Goal: Task Accomplishment & Management: Manage account settings

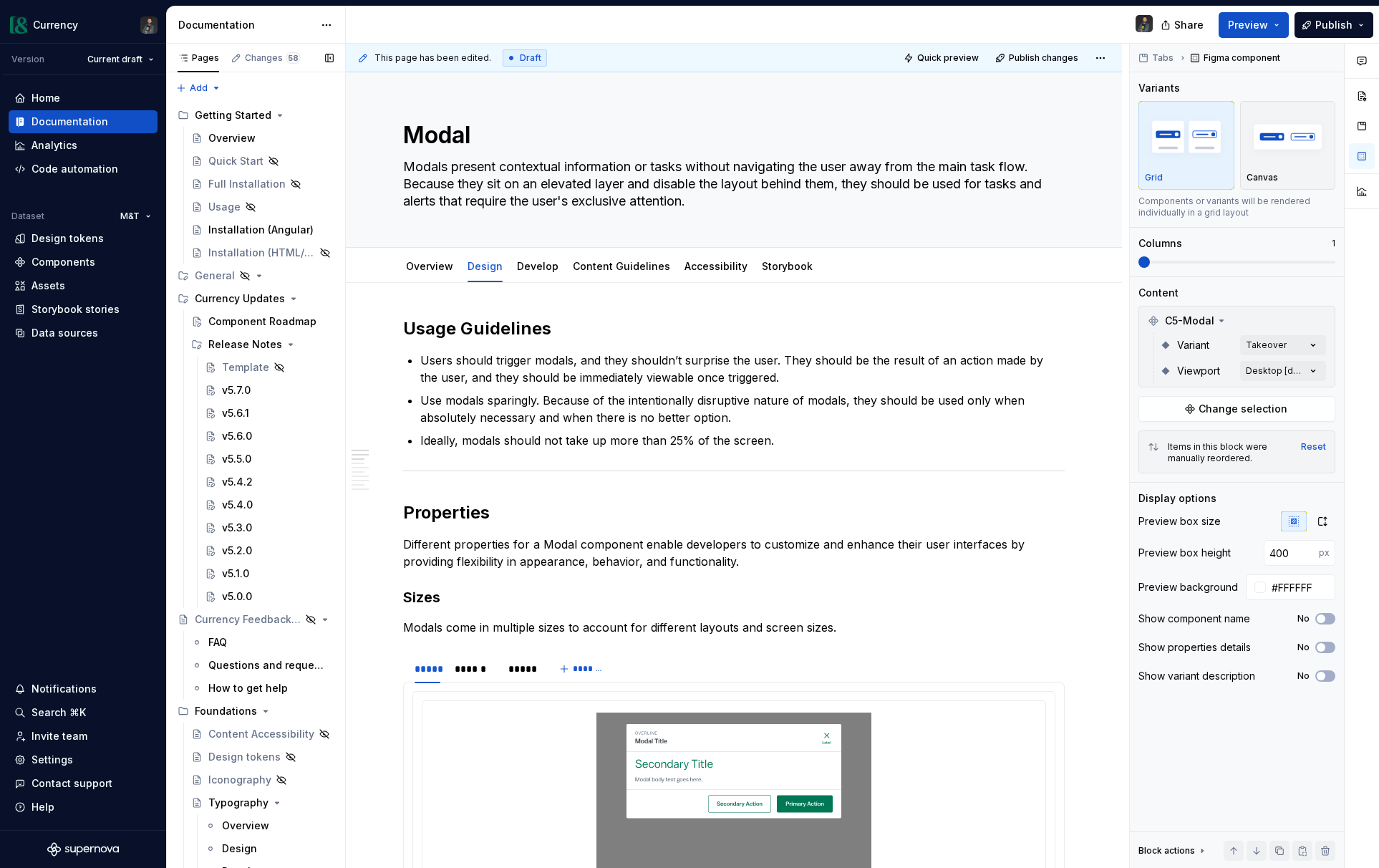
click at [233, 303] on div "Pages Changes 58 Add Accessibility guide for tree Page tree. Navigate the tree …" at bounding box center [255, 459] width 179 height 831
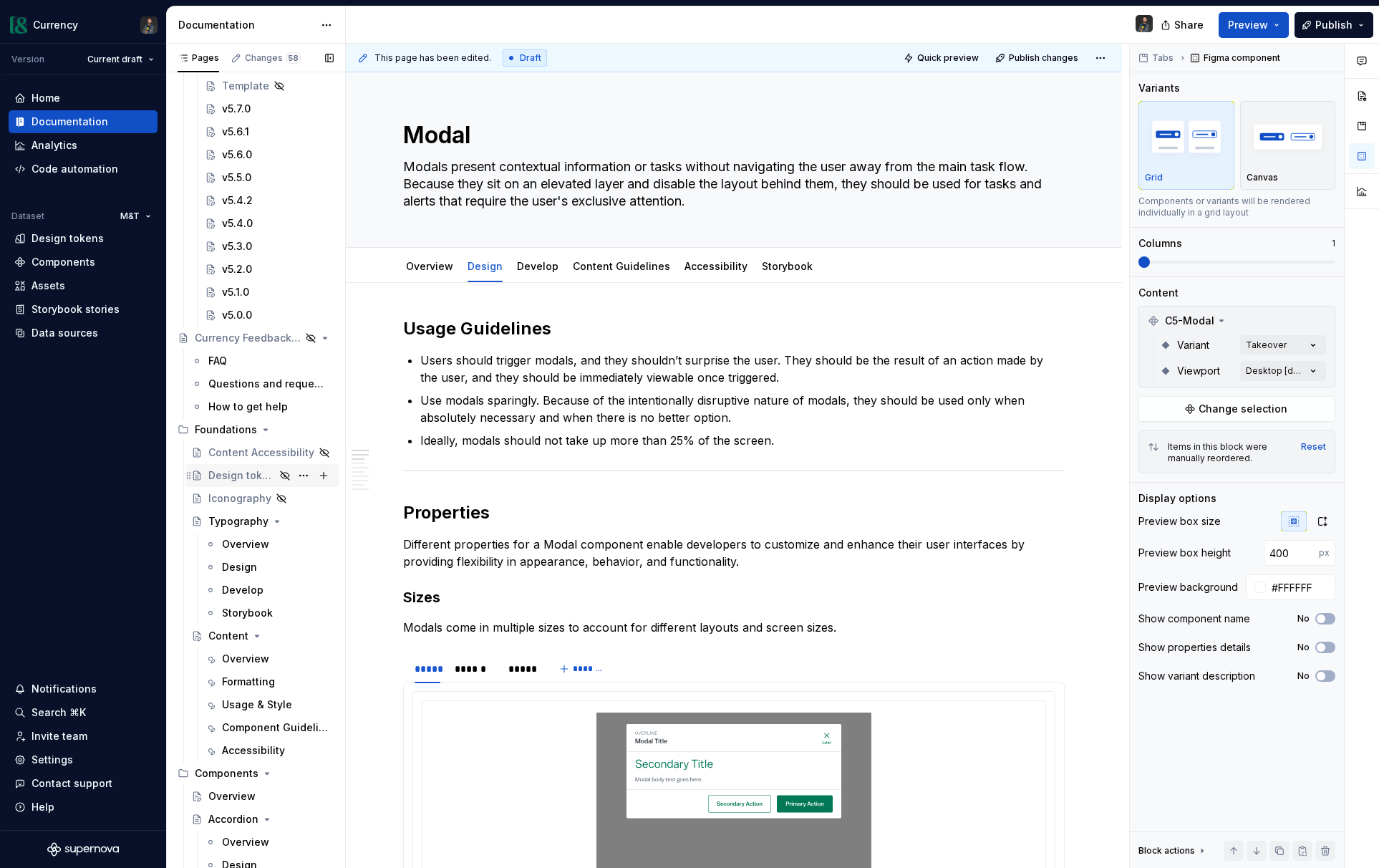
scroll to position [314, 0]
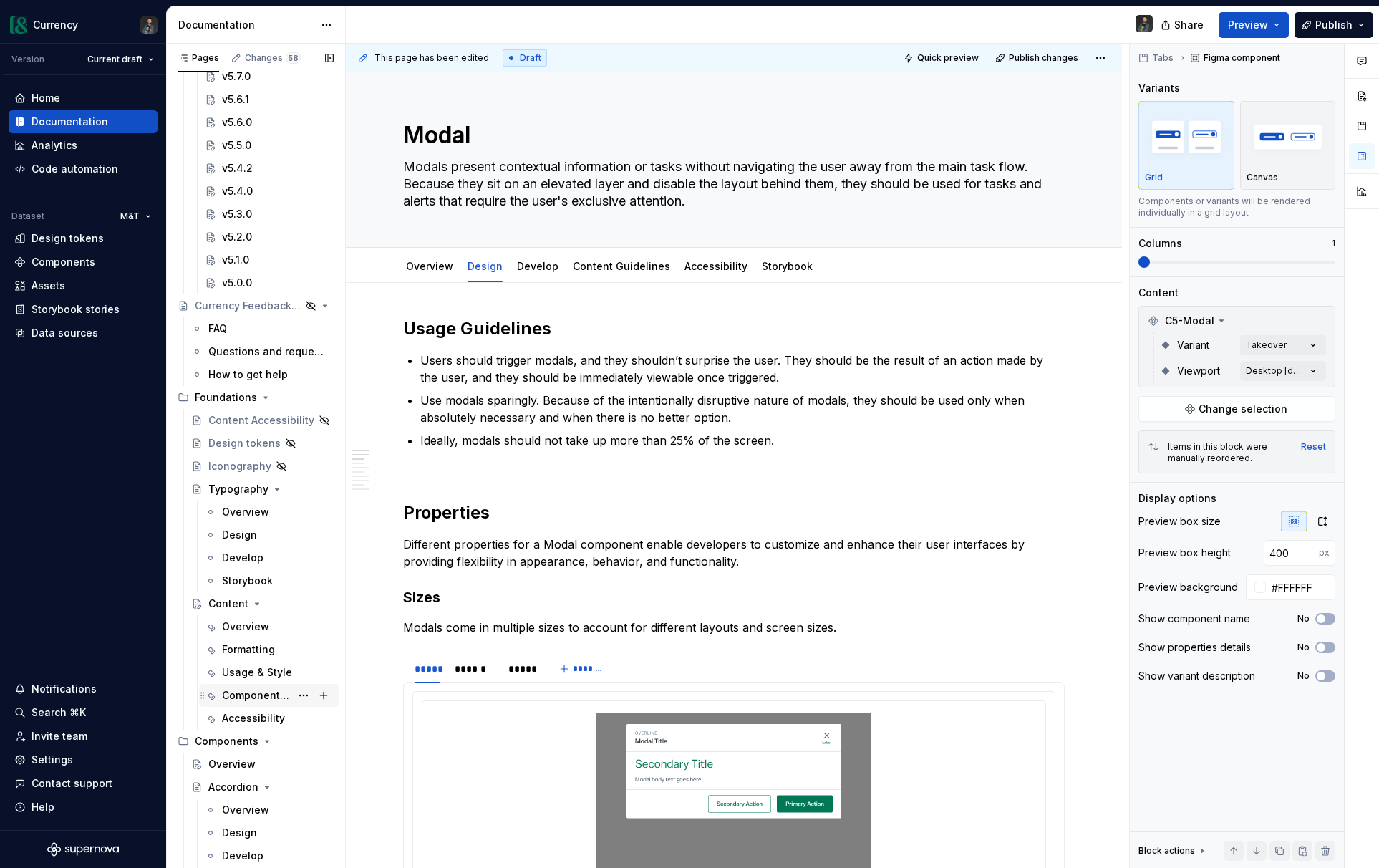
click at [256, 692] on div "Component Guidelines" at bounding box center [256, 695] width 69 height 14
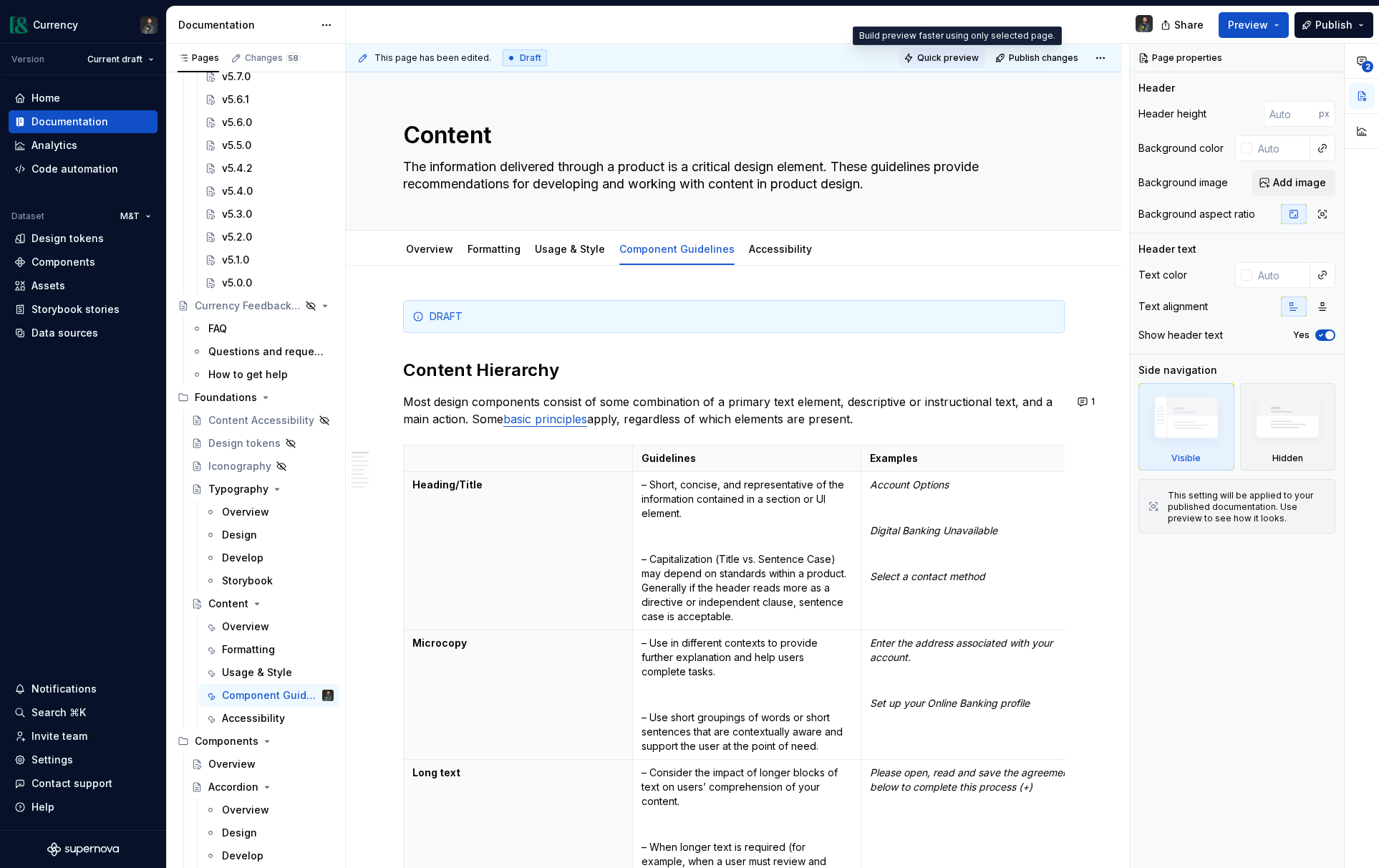
click at [942, 60] on span "Quick preview" at bounding box center [948, 58] width 62 height 11
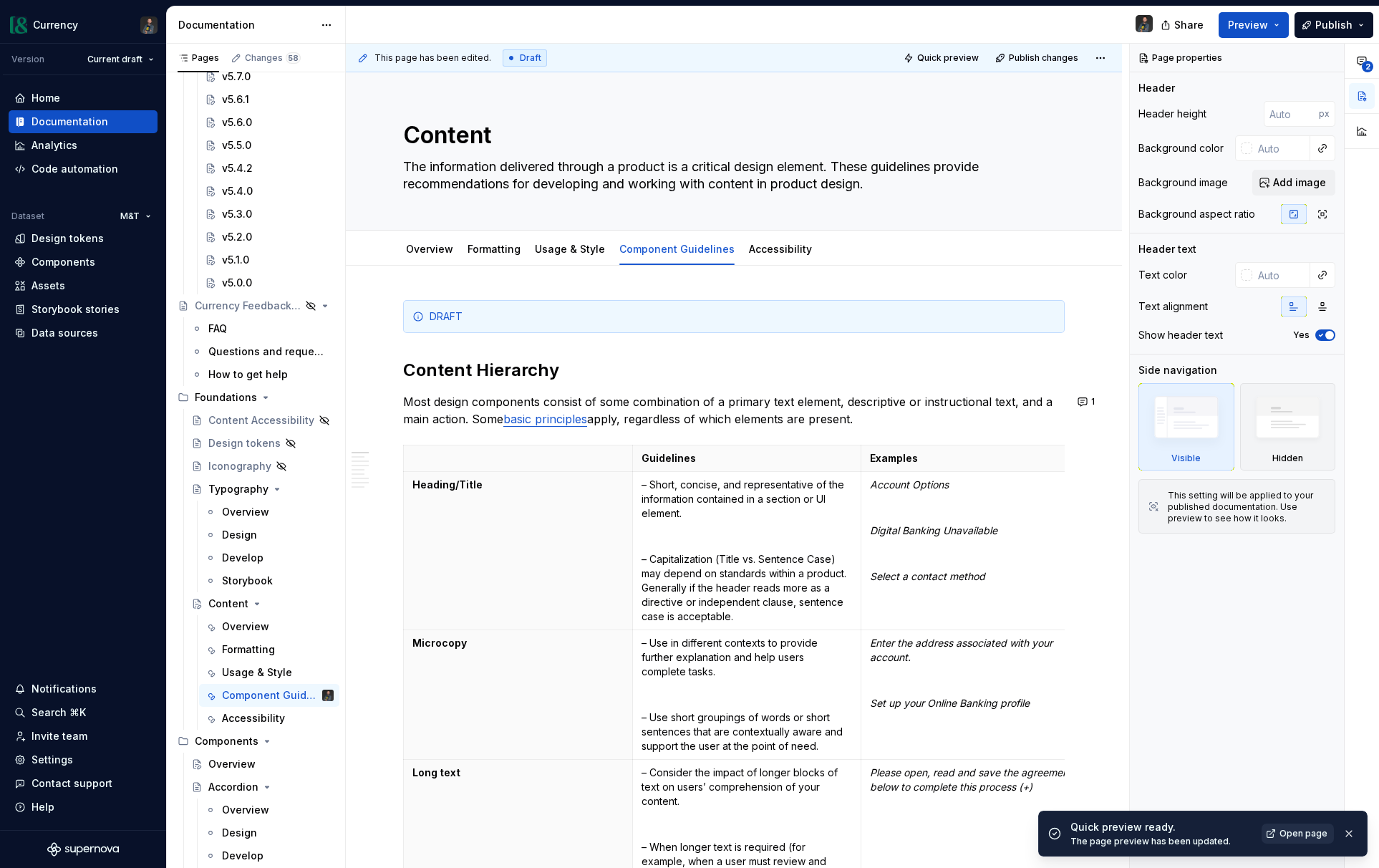
click at [1301, 835] on span "Open page" at bounding box center [1304, 834] width 48 height 11
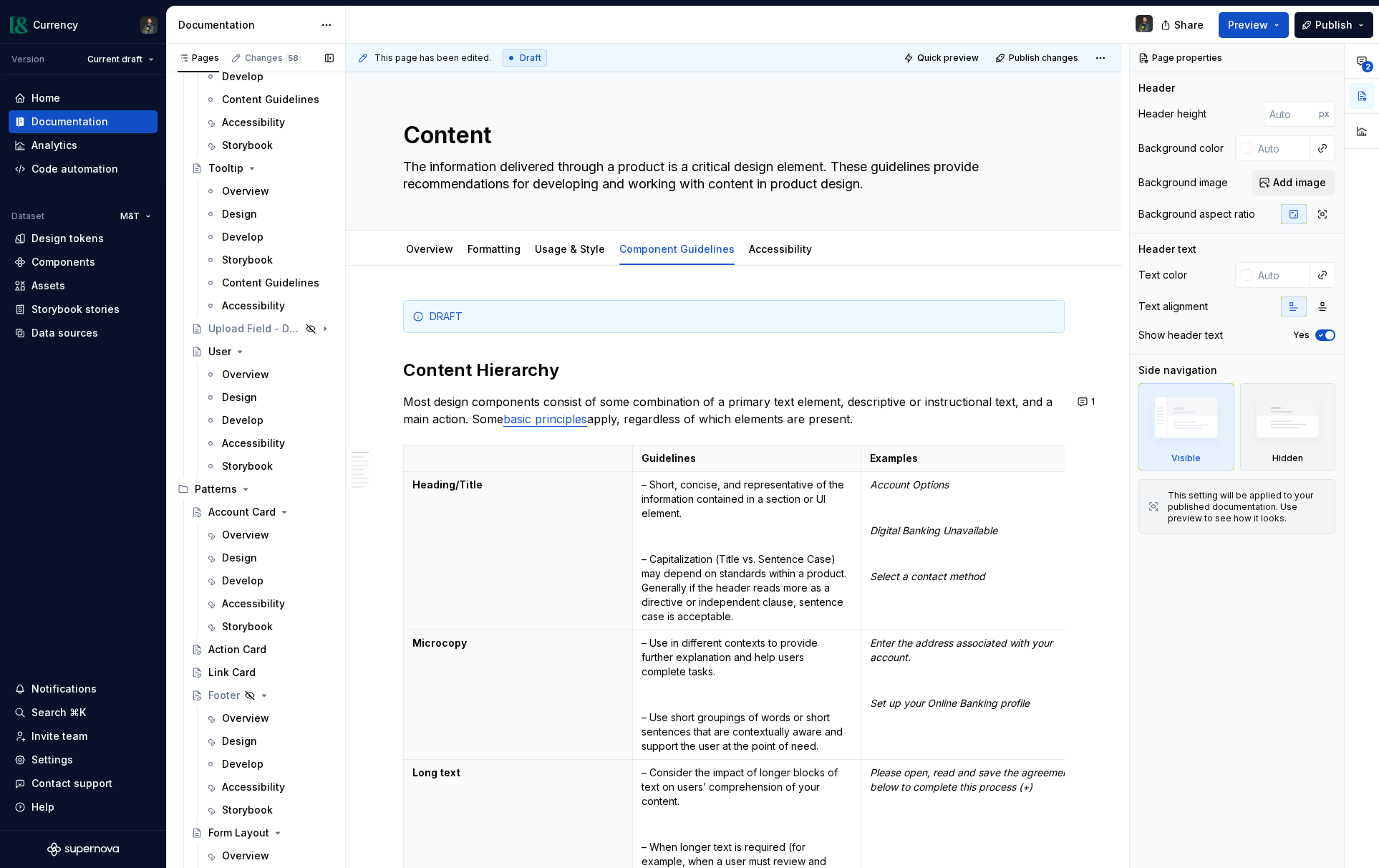
scroll to position [6747, 0]
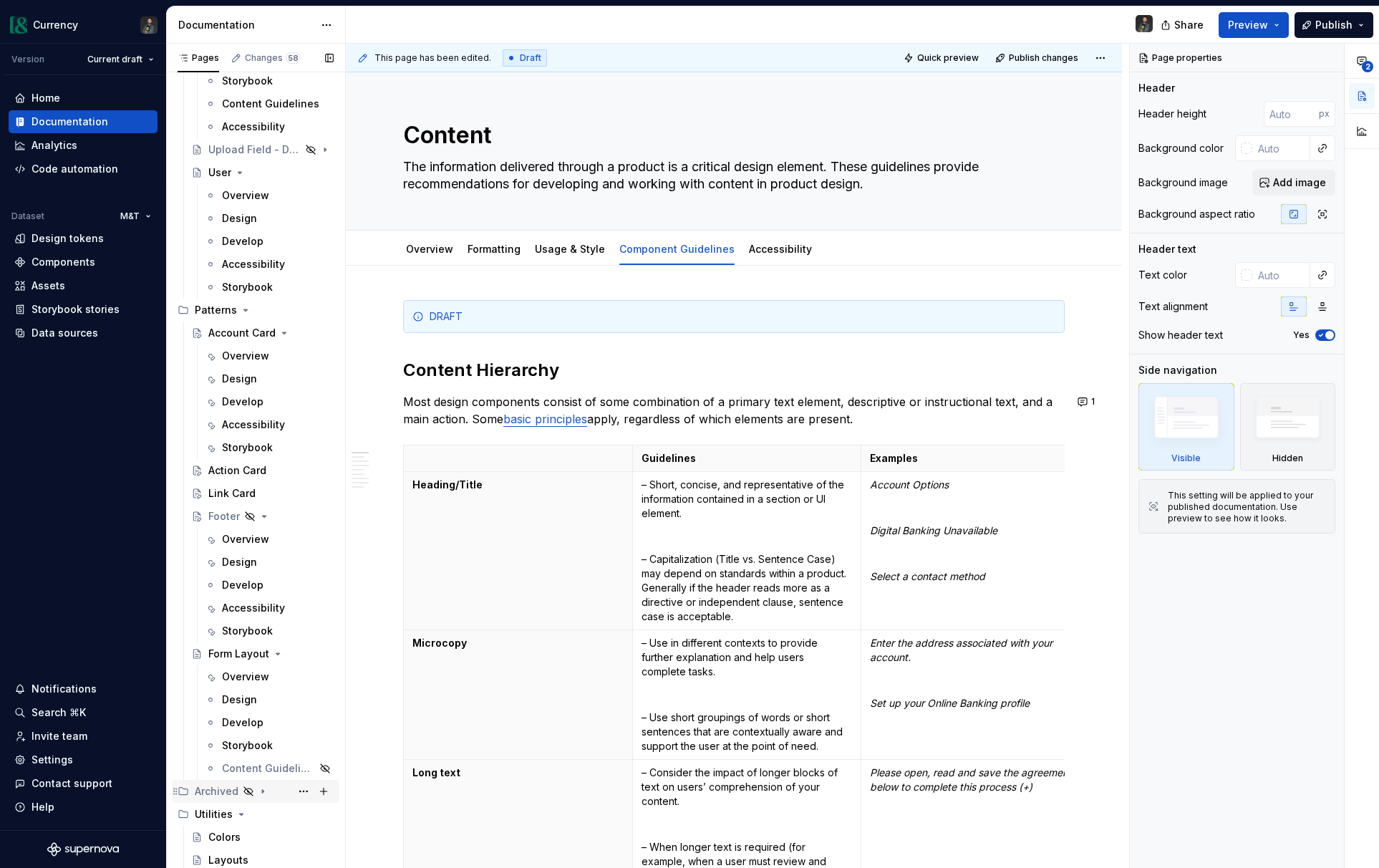
click at [265, 788] on icon "Page tree" at bounding box center [263, 791] width 11 height 11
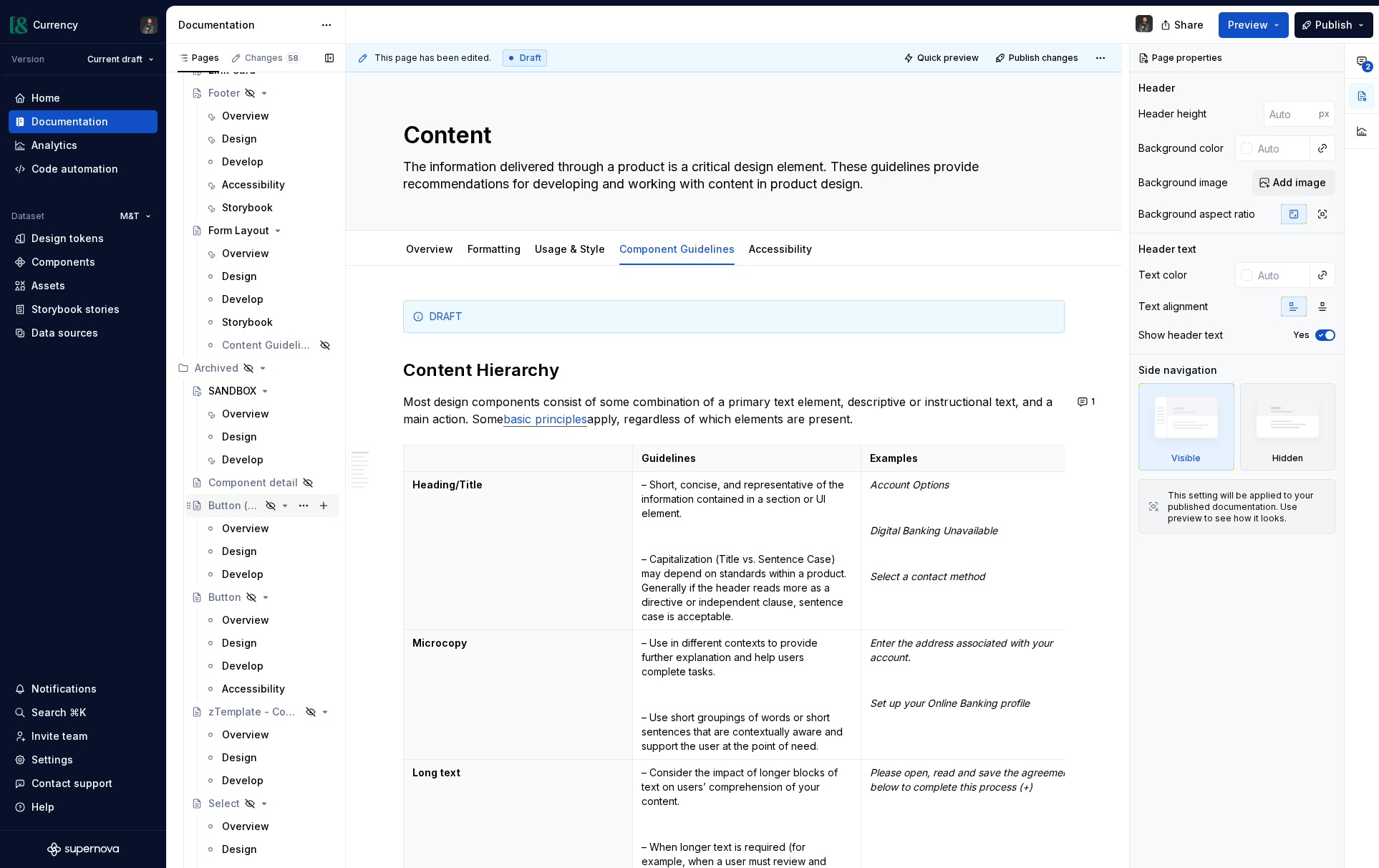
scroll to position [7195, 0]
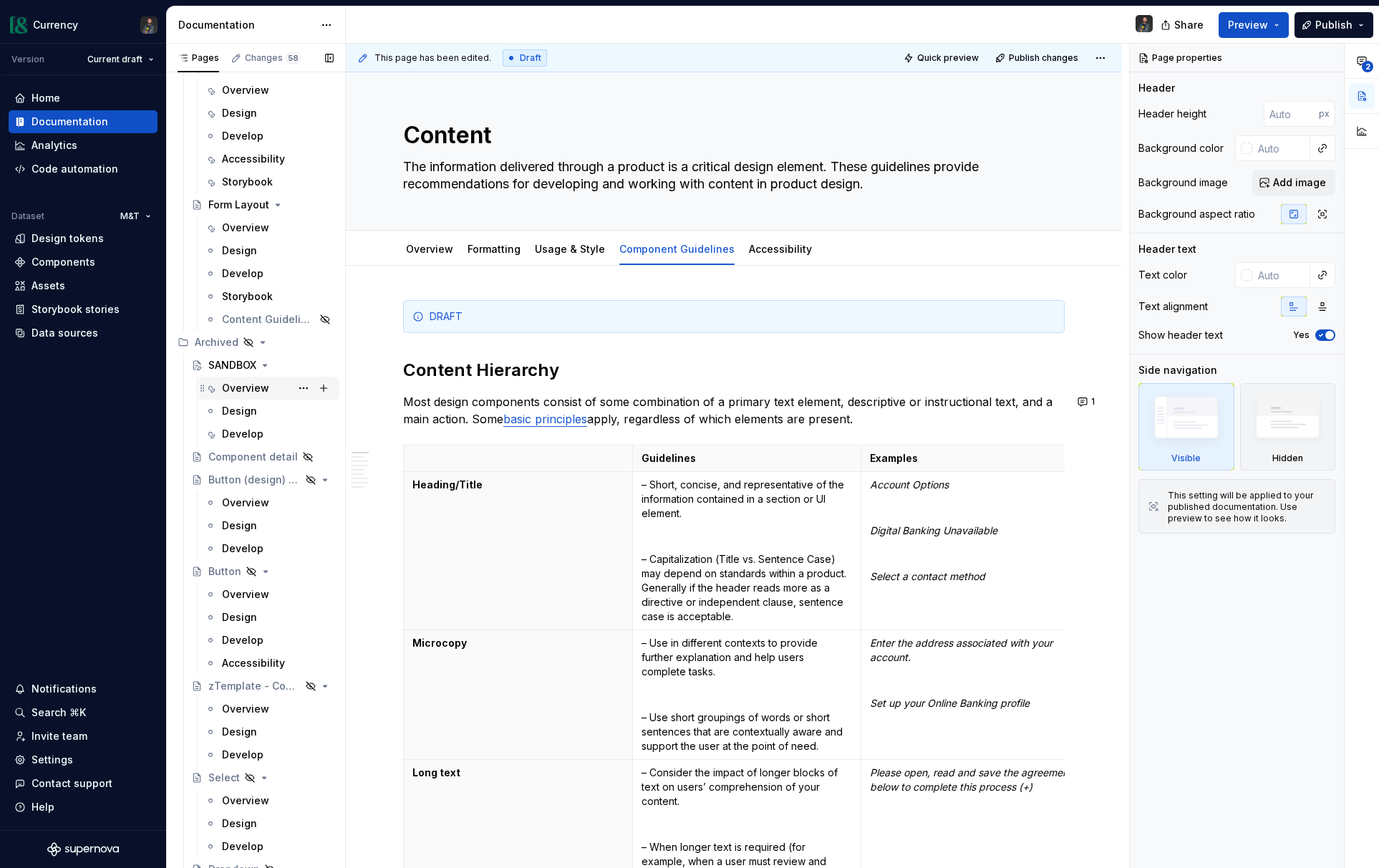
click at [243, 382] on div "Overview" at bounding box center [246, 388] width 47 height 14
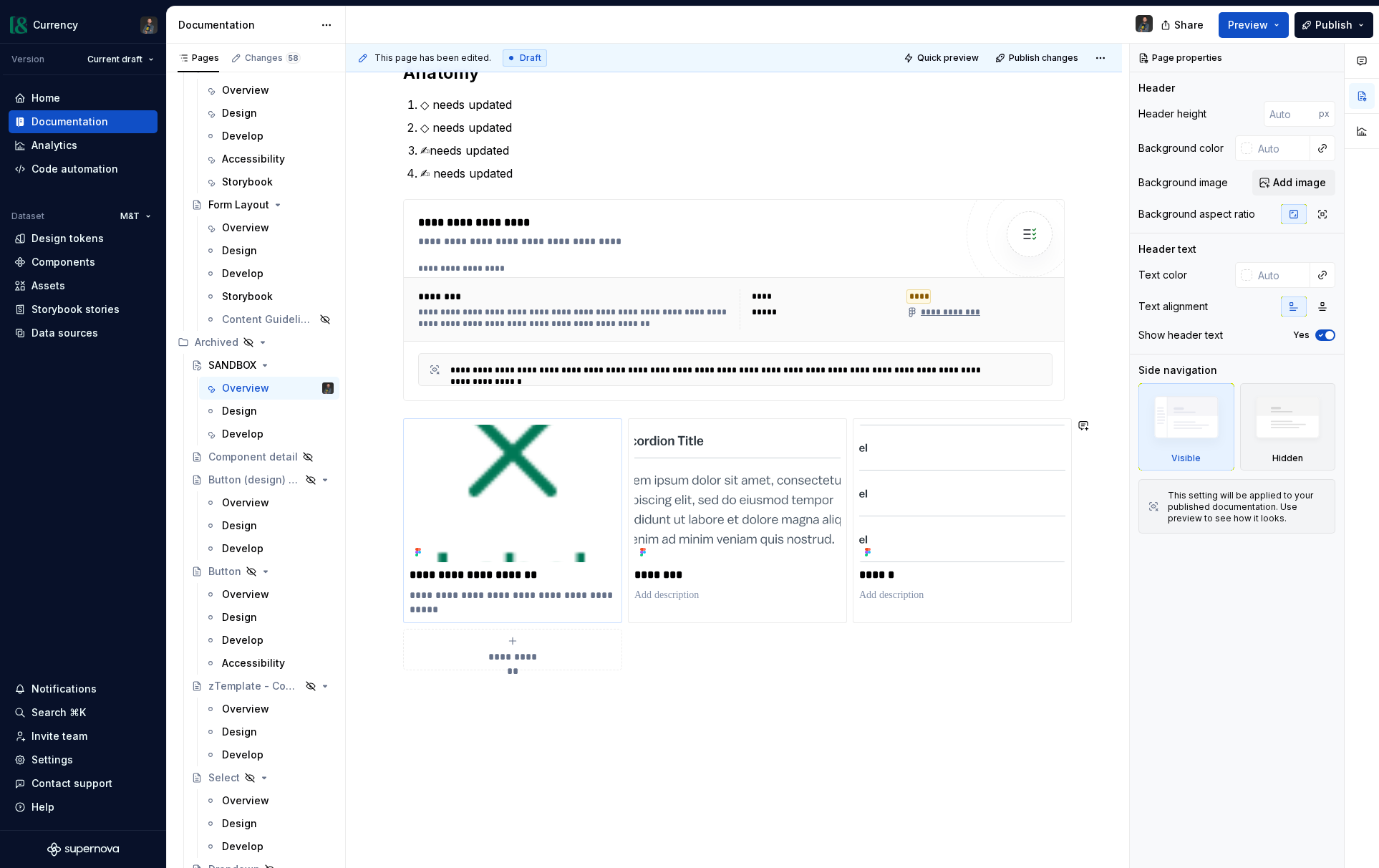
scroll to position [752, 0]
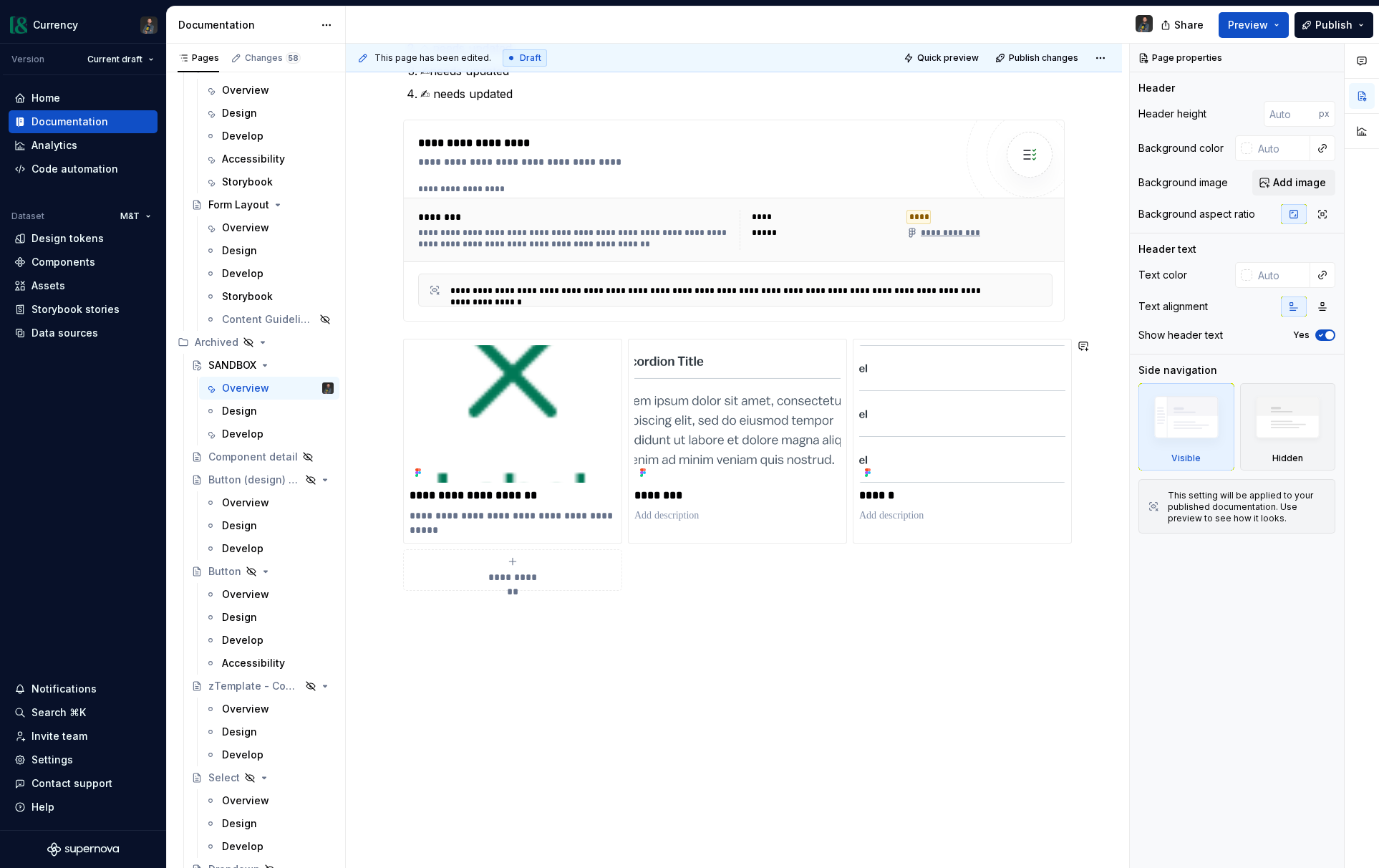
click at [520, 724] on div "**********" at bounding box center [734, 182] width 776 height 1371
type textarea "*"
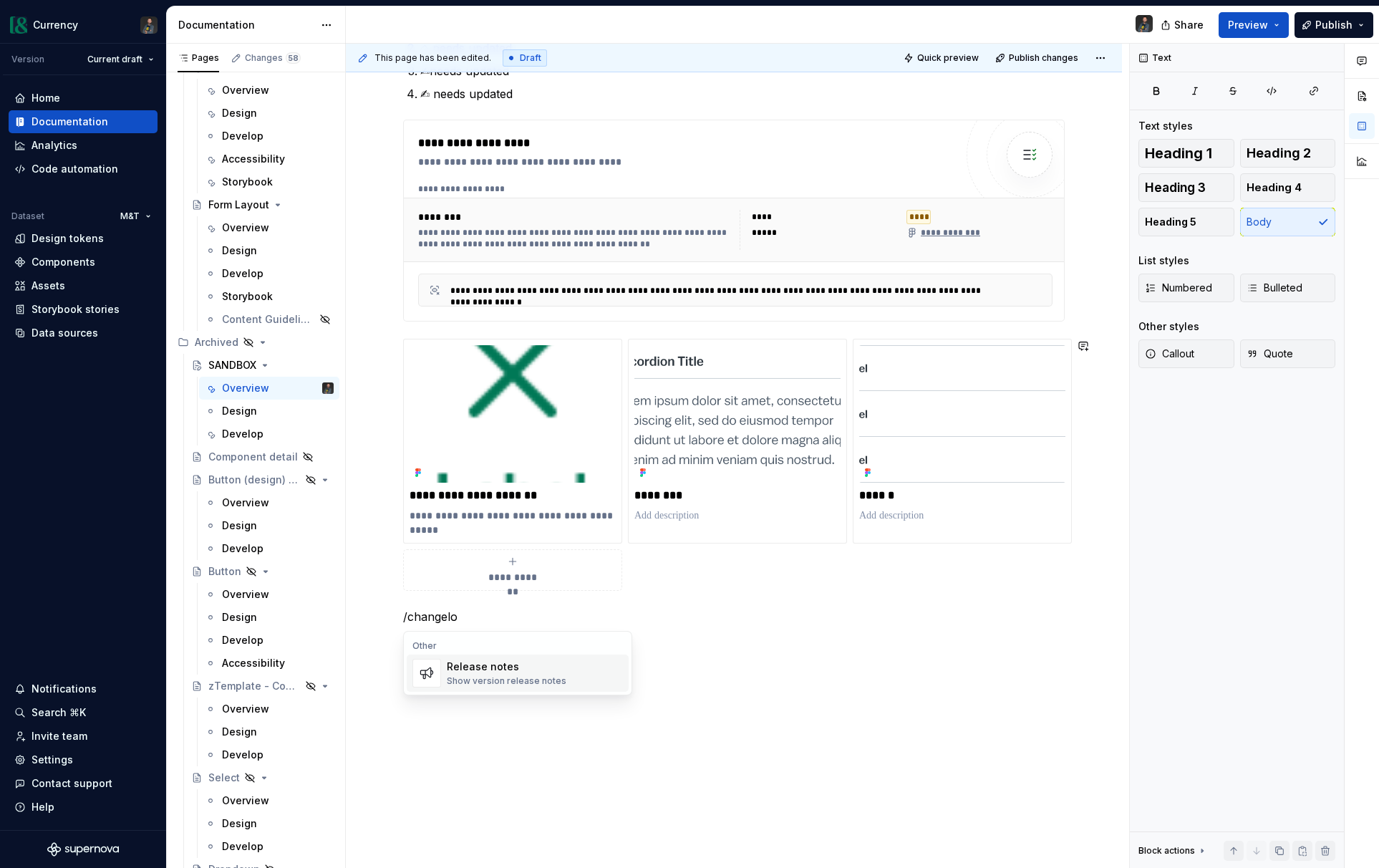
click at [515, 673] on div "Release notes Show version release notes" at bounding box center [506, 673] width 120 height 27
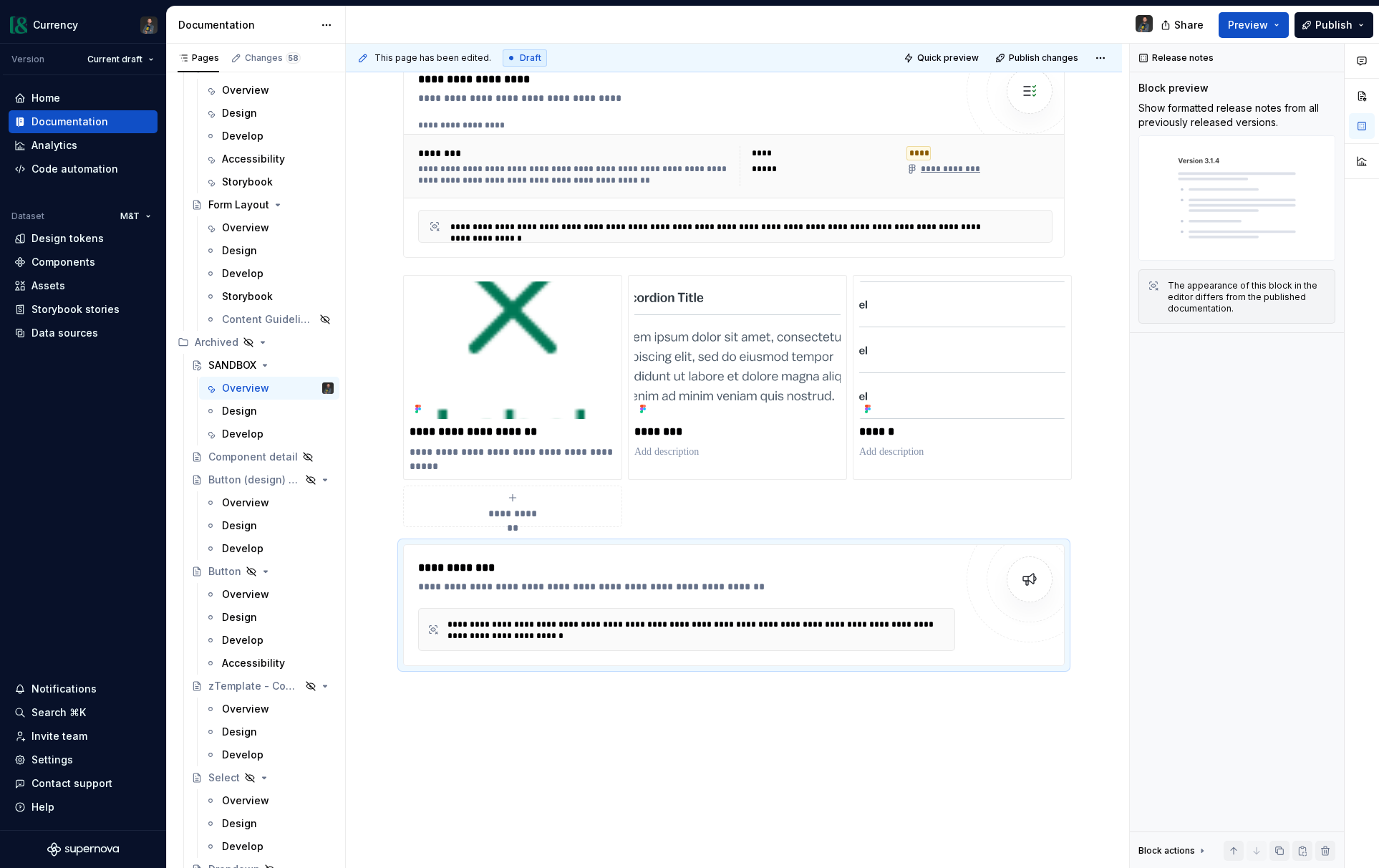
scroll to position [890, 0]
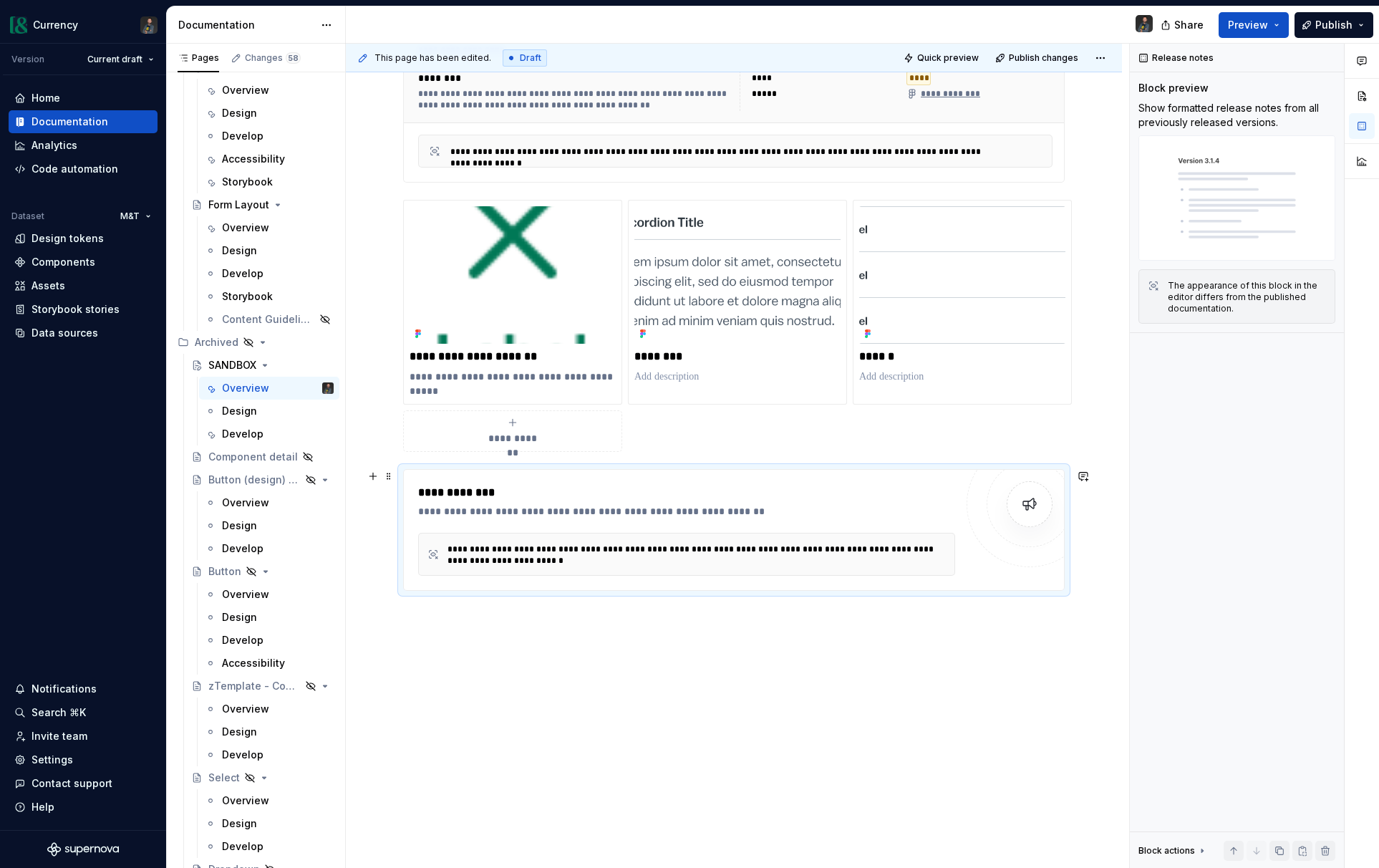
click at [638, 496] on div "**********" at bounding box center [690, 493] width 544 height 17
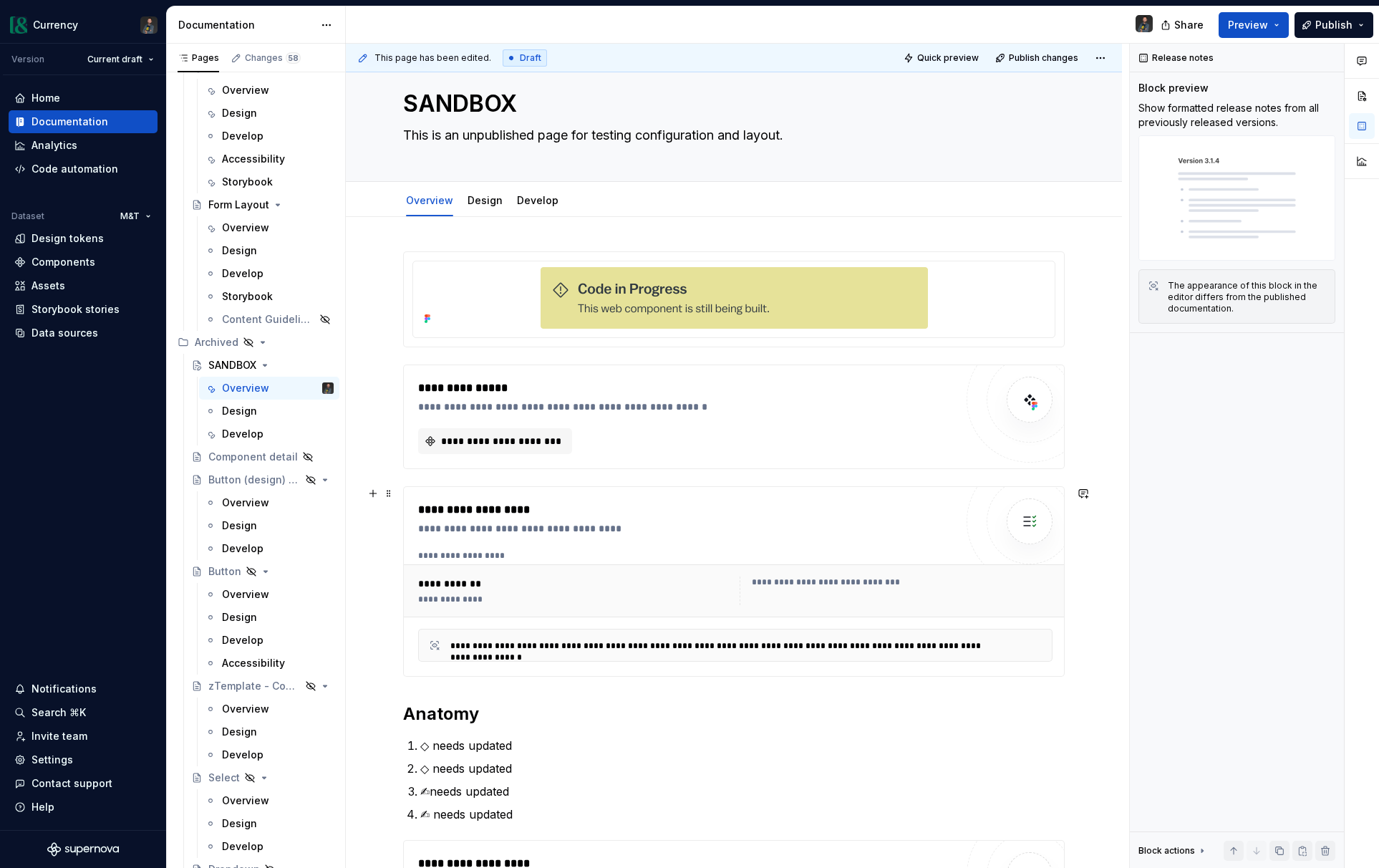
scroll to position [15, 0]
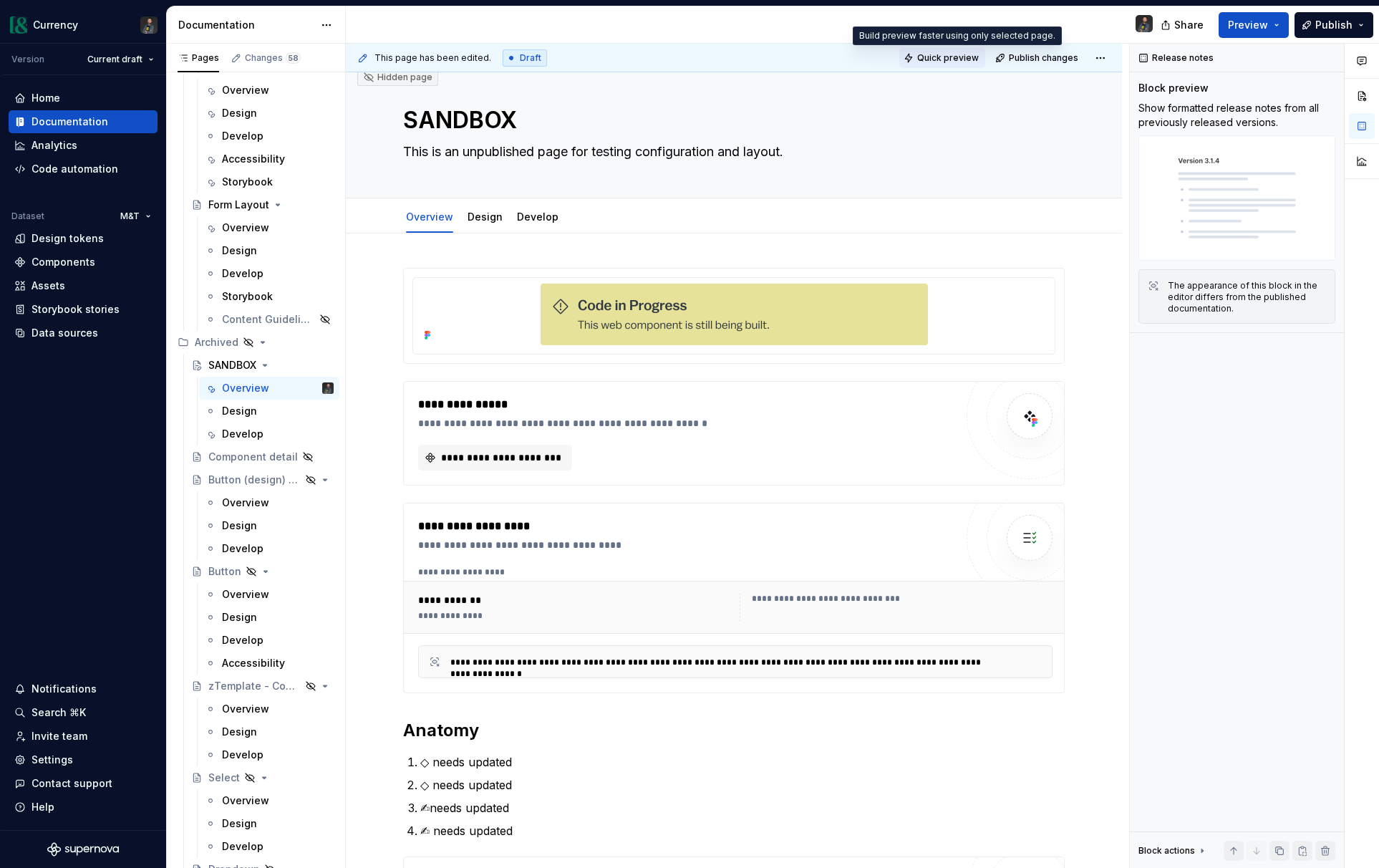
click at [936, 56] on span "Quick preview" at bounding box center [948, 58] width 62 height 11
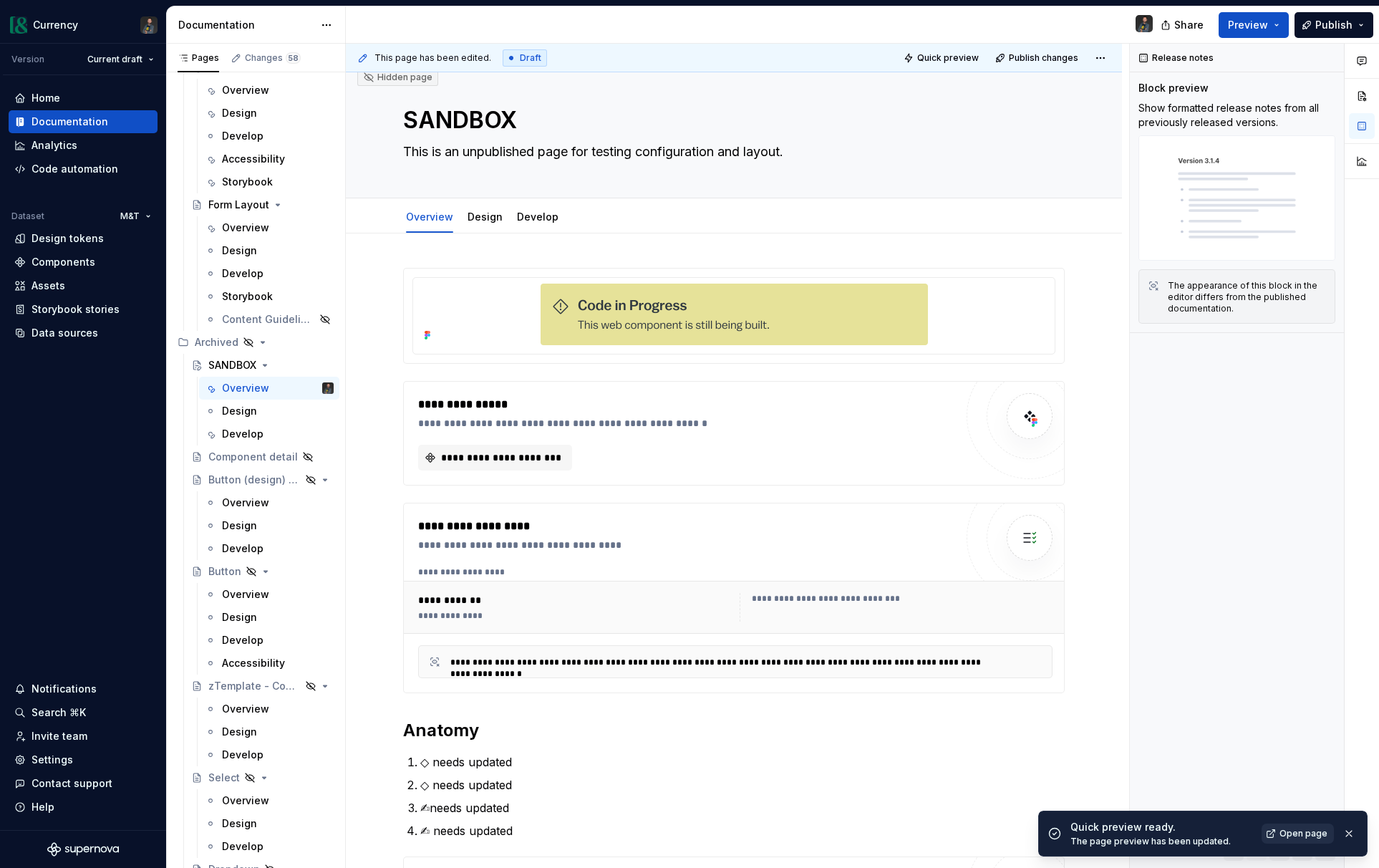
click at [1310, 831] on span "Open page" at bounding box center [1304, 834] width 48 height 11
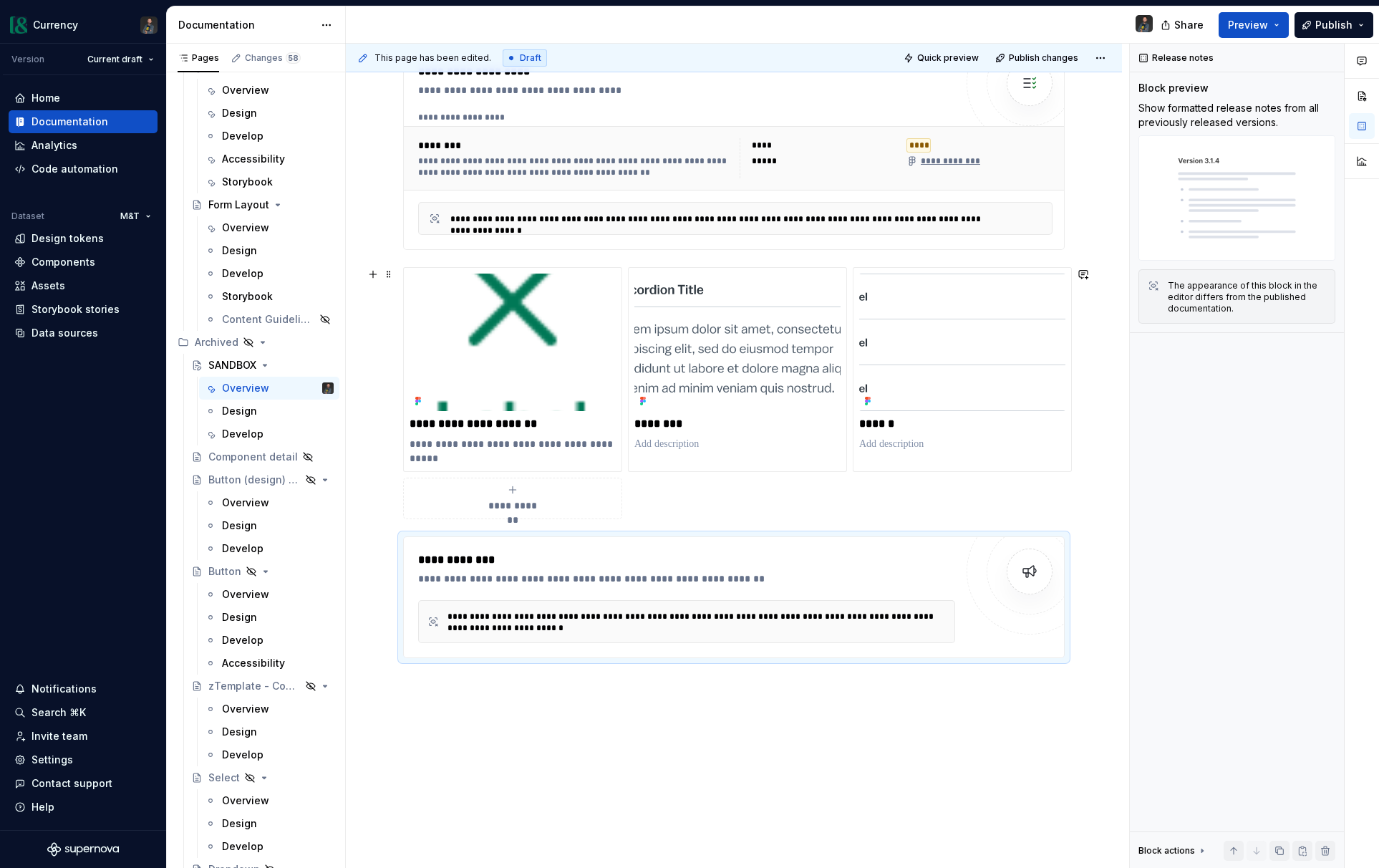
scroll to position [890, 0]
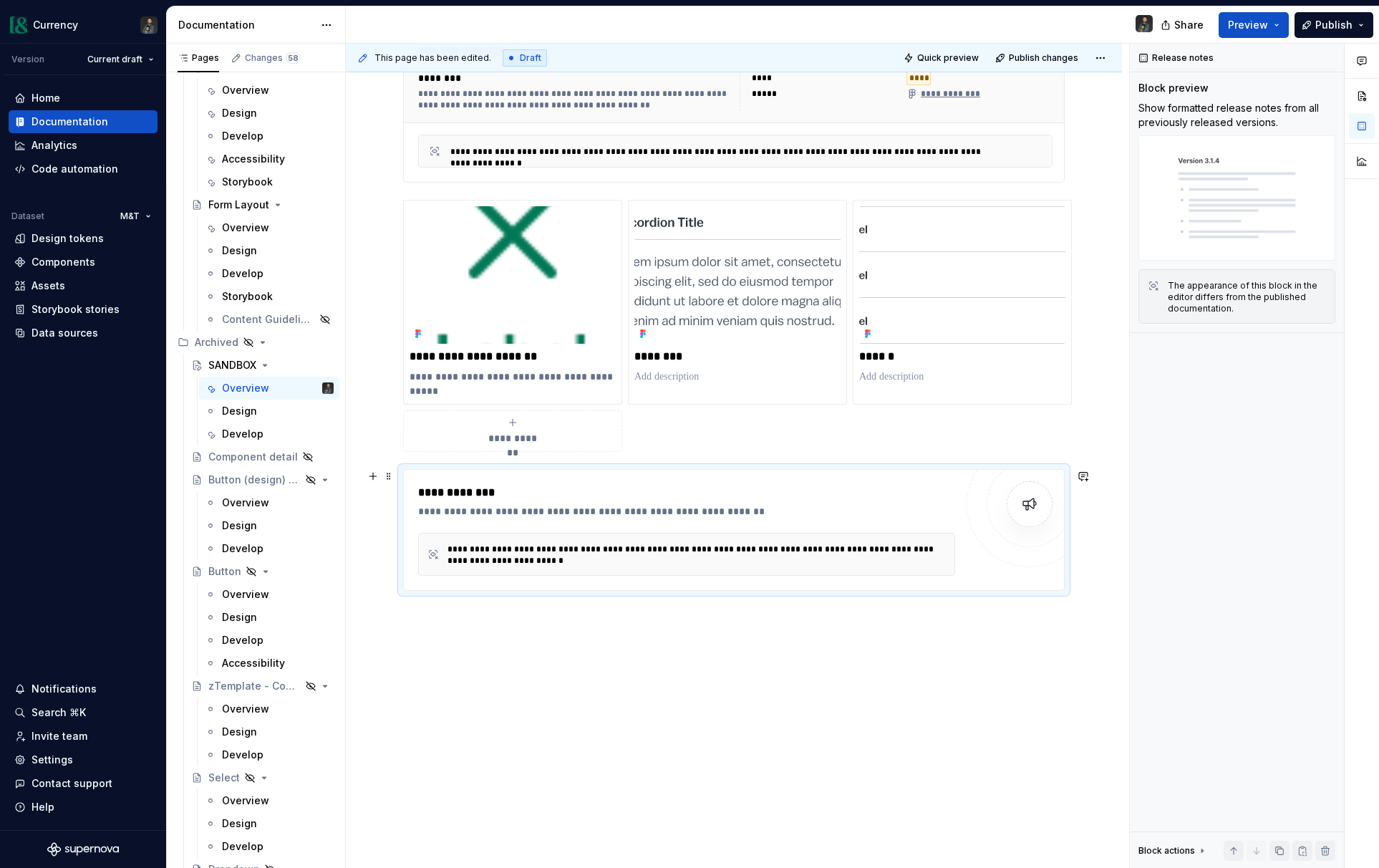
click at [581, 530] on div "**********" at bounding box center [687, 530] width 537 height 92
click at [995, 481] on div at bounding box center [1029, 503] width 126 height 126
click at [1202, 185] on img at bounding box center [1237, 197] width 197 height 125
click at [391, 474] on span at bounding box center [389, 476] width 11 height 20
click at [608, 485] on div "**********" at bounding box center [690, 493] width 544 height 17
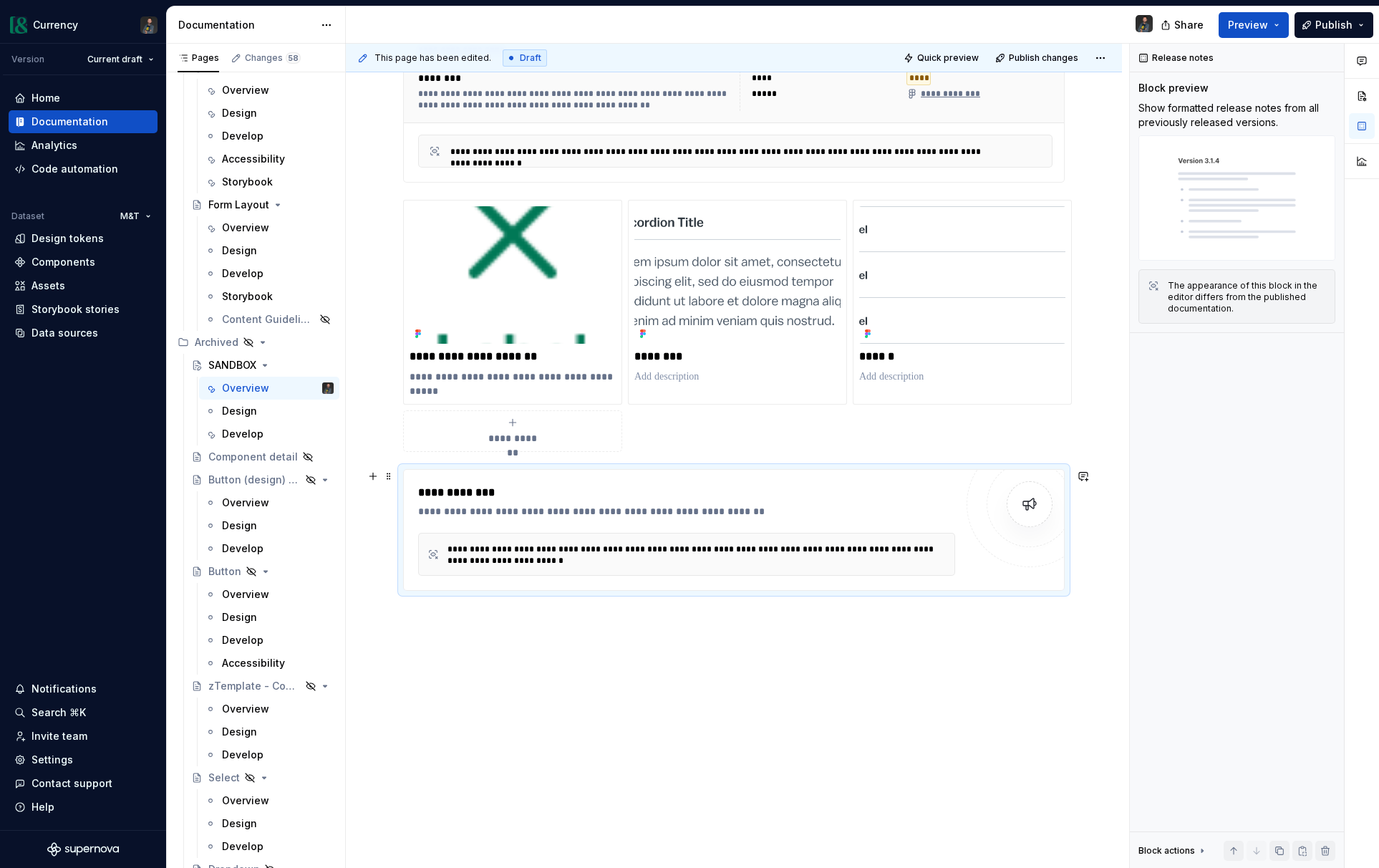
click at [723, 496] on div "**********" at bounding box center [690, 493] width 544 height 17
click at [1226, 225] on img at bounding box center [1237, 197] width 197 height 125
click at [1363, 99] on button "button" at bounding box center [1362, 96] width 26 height 26
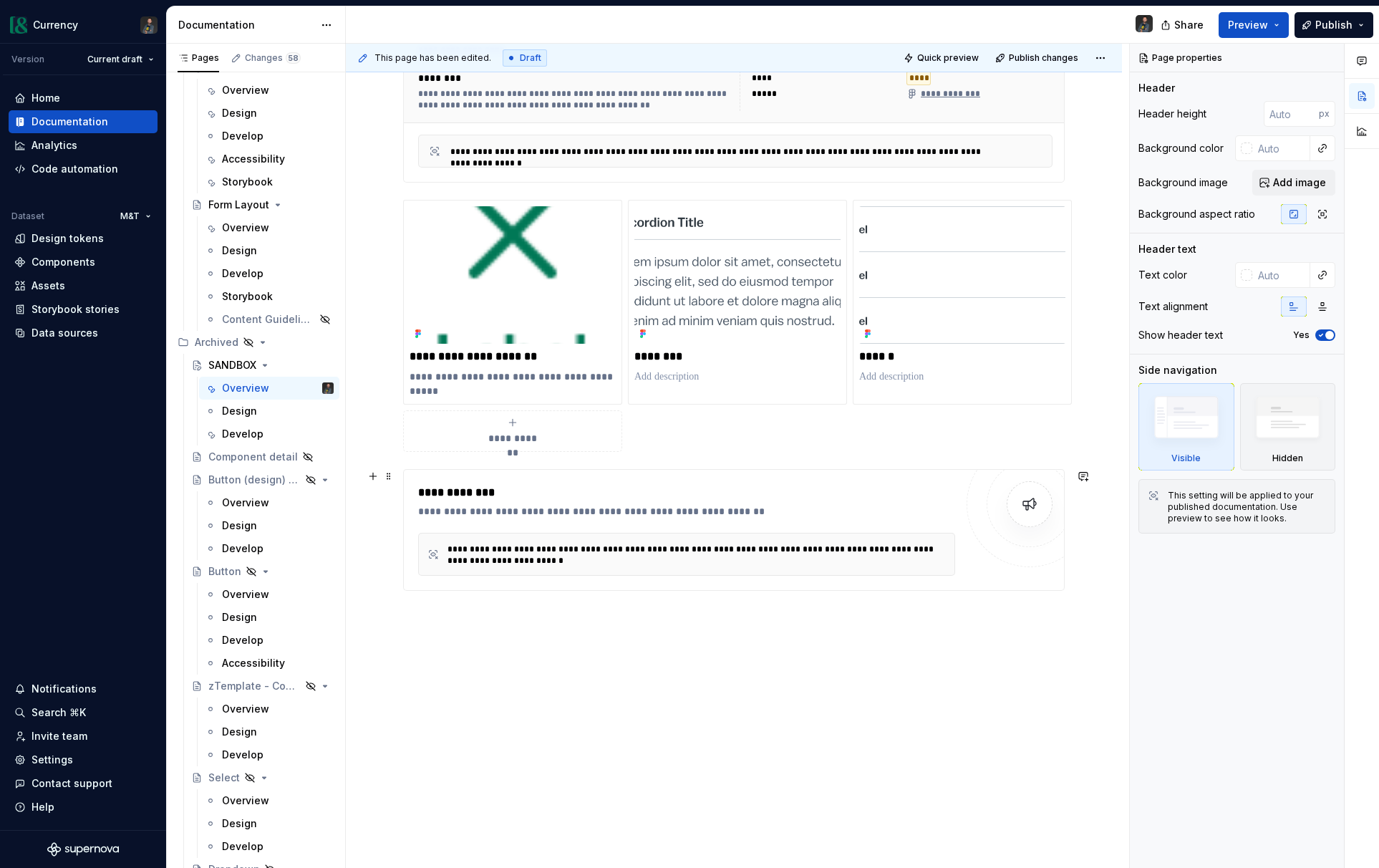
click at [559, 470] on div "**********" at bounding box center [733, 530] width 661 height 122
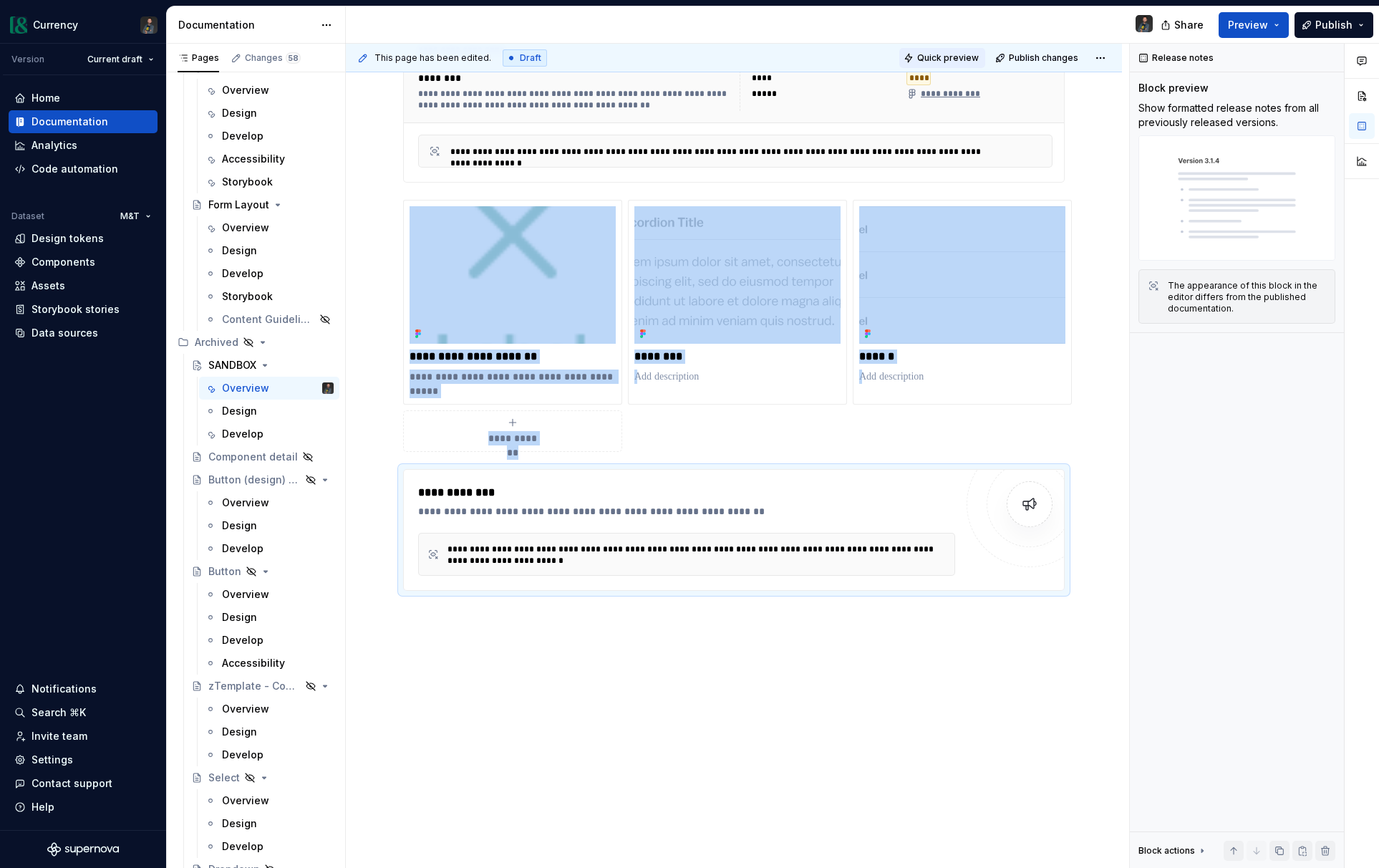
click at [957, 54] on span "Quick preview" at bounding box center [948, 58] width 62 height 11
click at [1107, 52] on html "Currency Version Current draft Home Documentation Analytics Code automation Dat…" at bounding box center [690, 434] width 1379 height 868
click at [1062, 83] on div "Open preview" at bounding box center [1062, 86] width 93 height 14
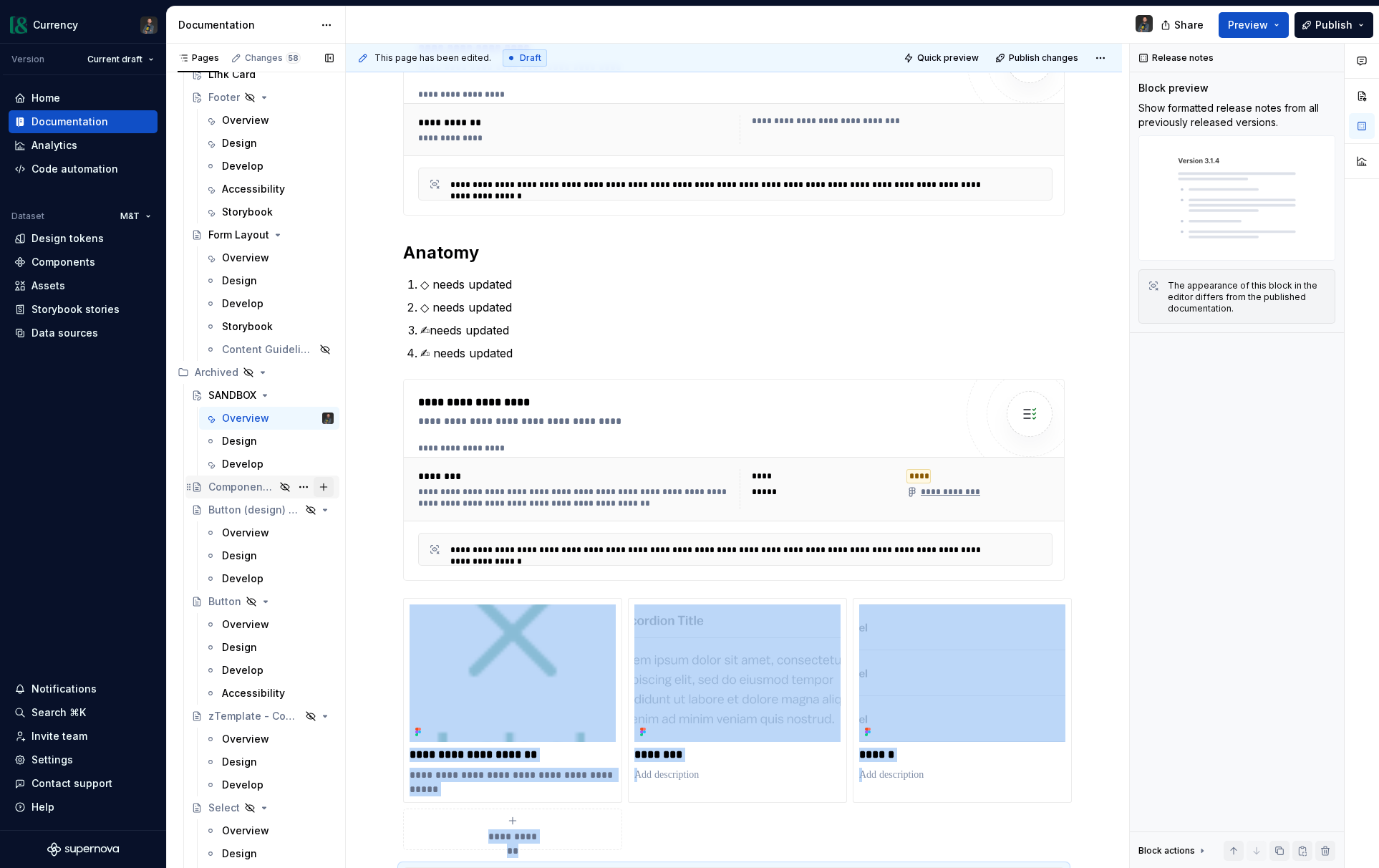
scroll to position [7190, 0]
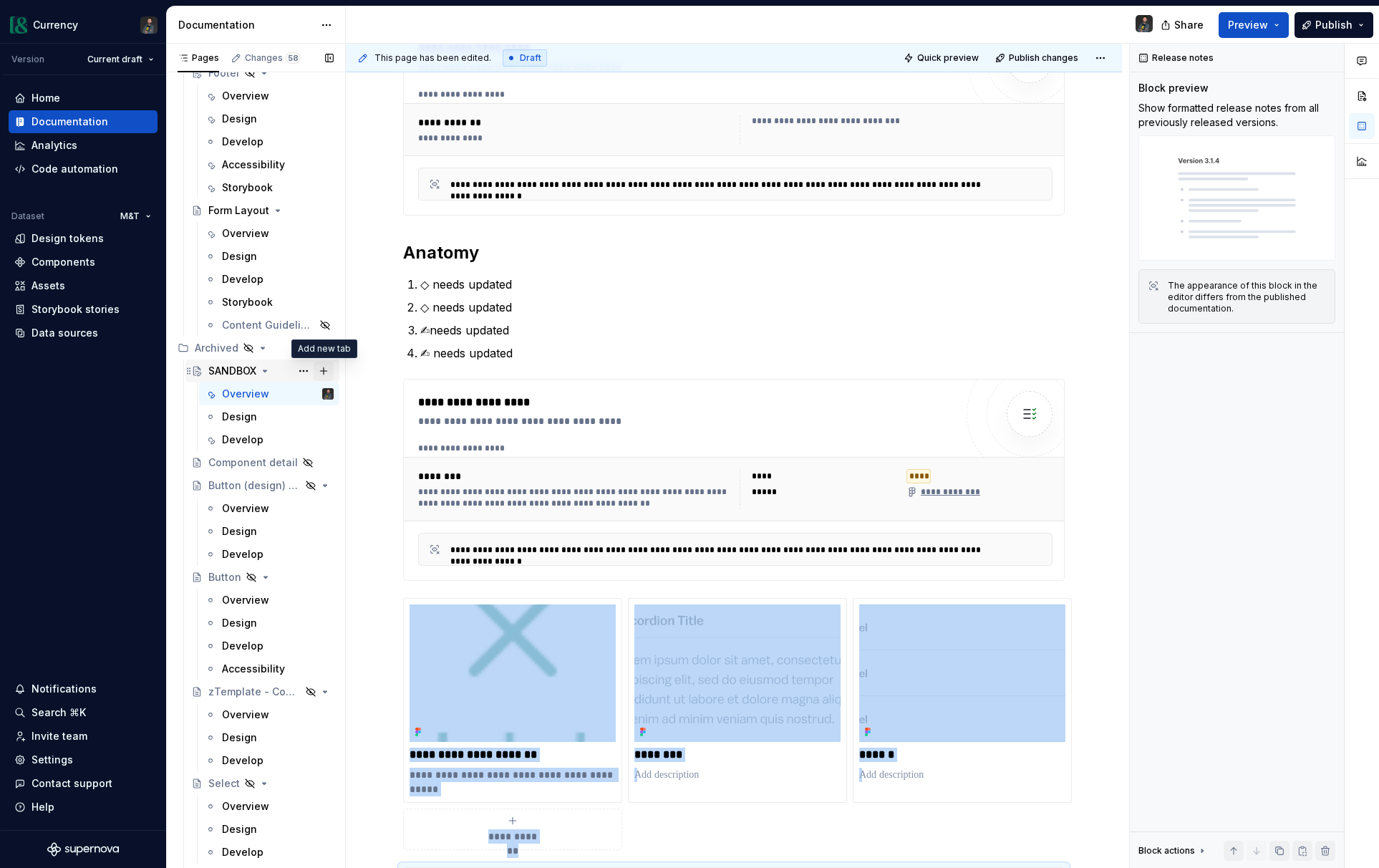
click at [321, 369] on button "Page tree" at bounding box center [324, 371] width 20 height 20
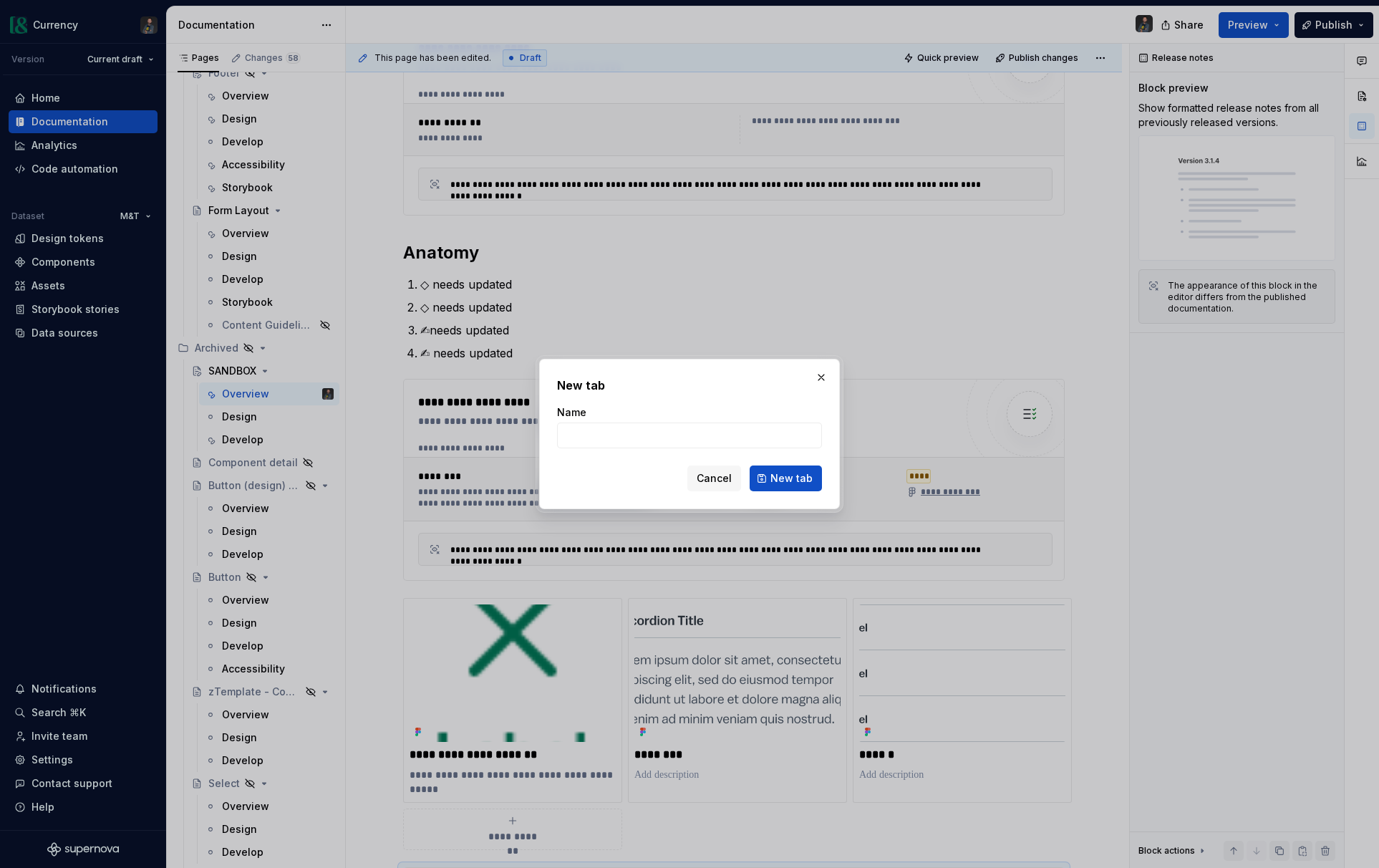
type textarea "*"
click at [652, 433] on input "Name" at bounding box center [690, 435] width 265 height 26
type input "Subscribe forms"
click at [804, 480] on span "New tab" at bounding box center [791, 478] width 42 height 14
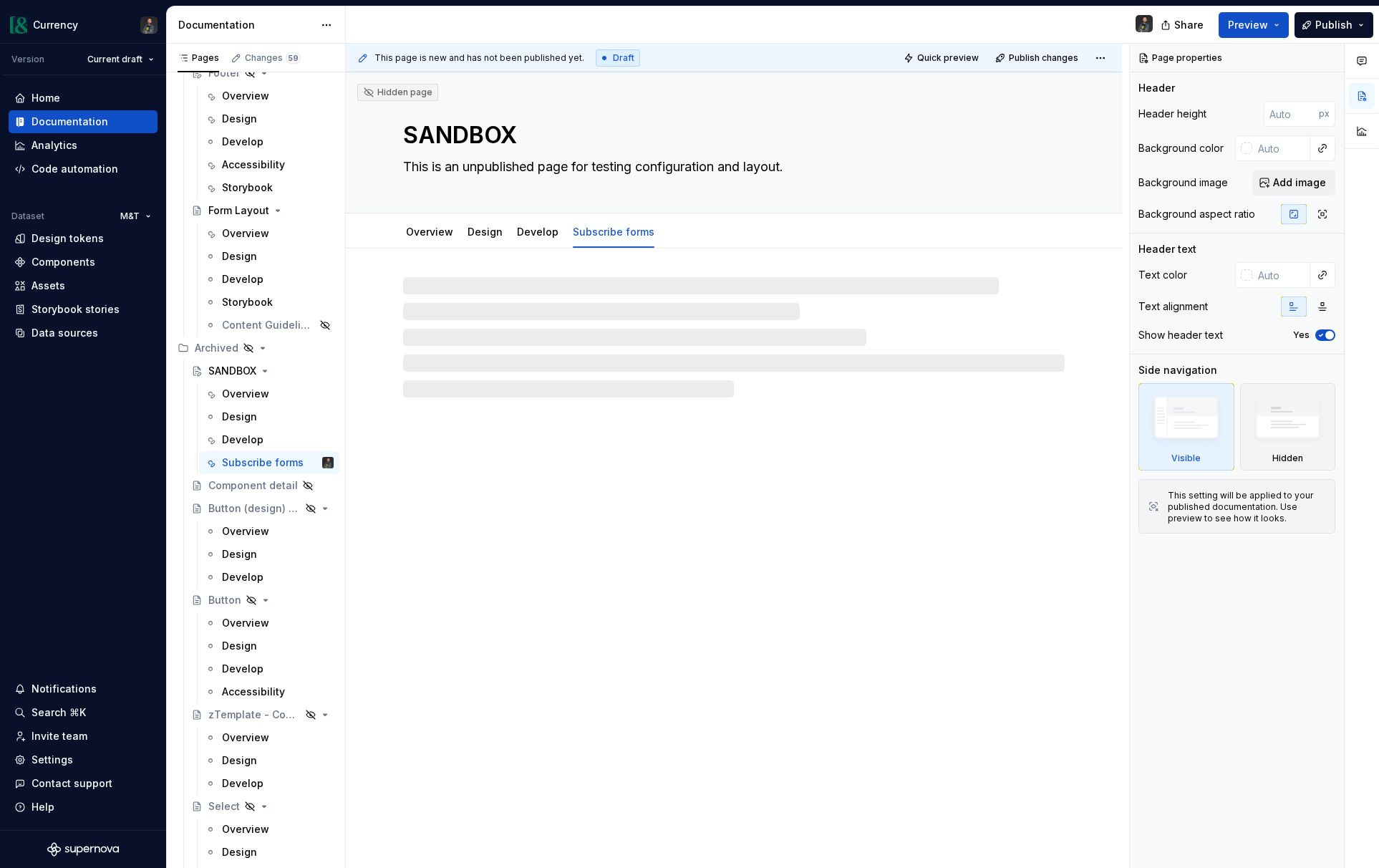
type textarea "*"
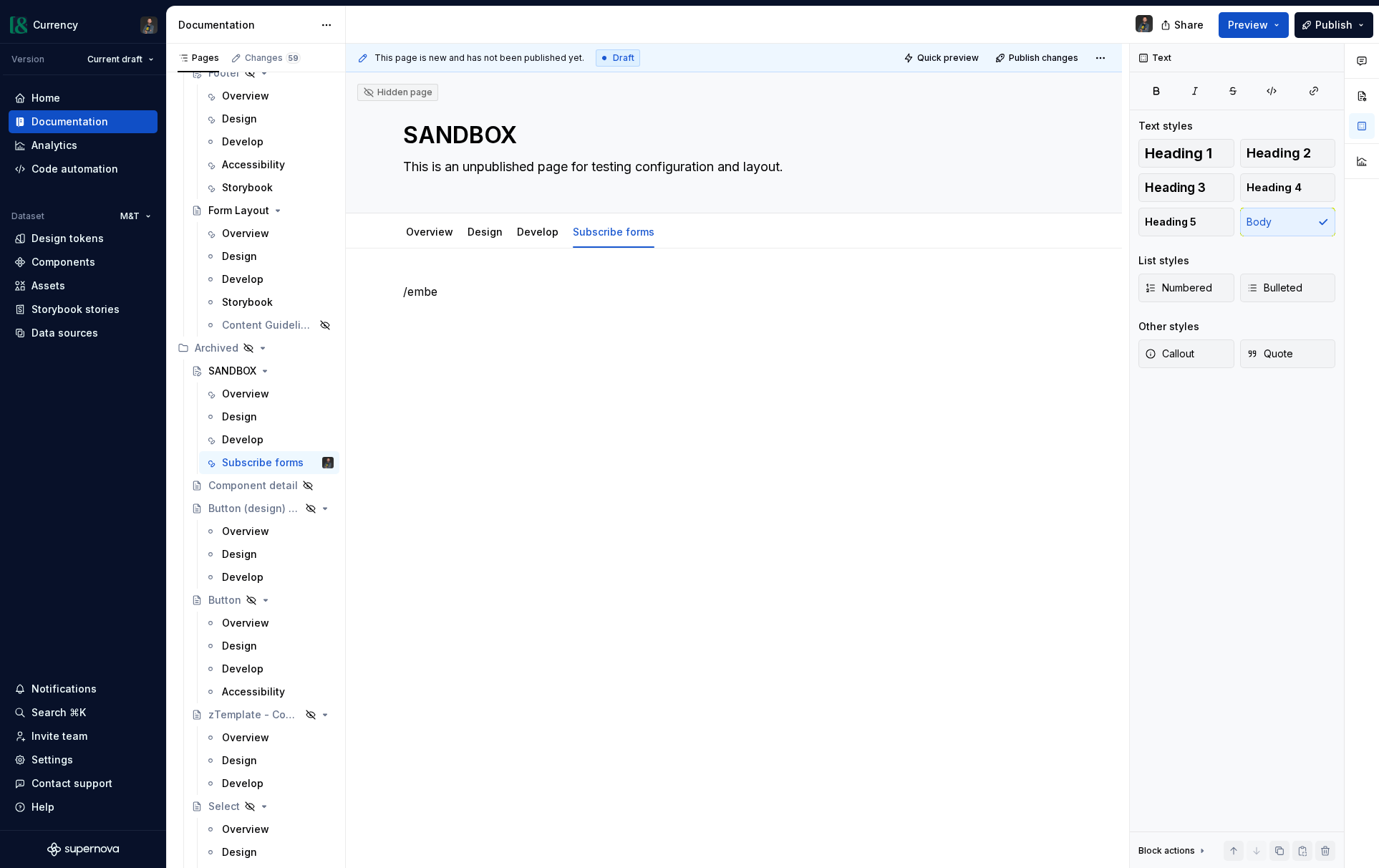
click at [445, 294] on p "/embe" at bounding box center [733, 291] width 661 height 17
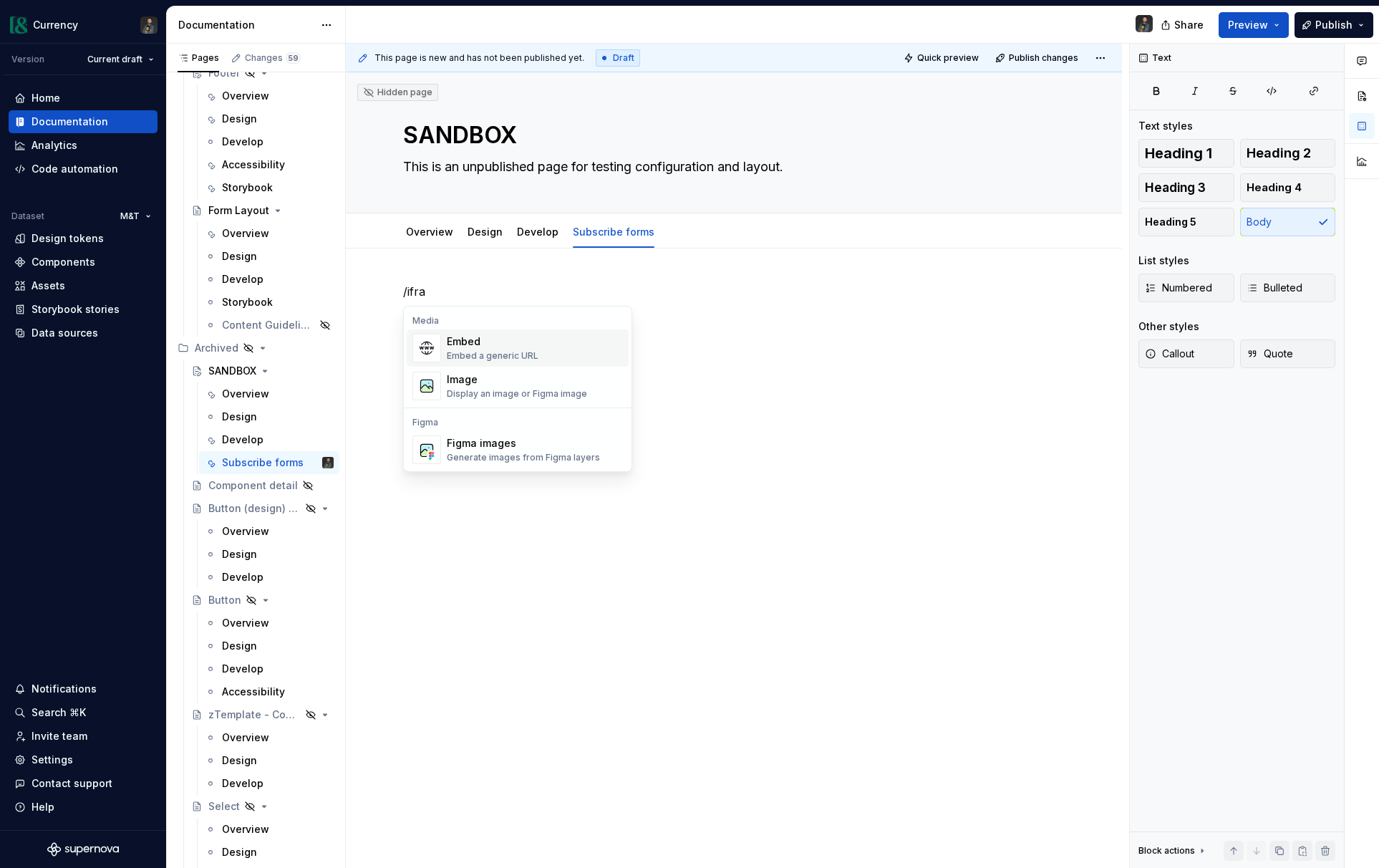
click at [480, 335] on div "Embed" at bounding box center [493, 342] width 92 height 14
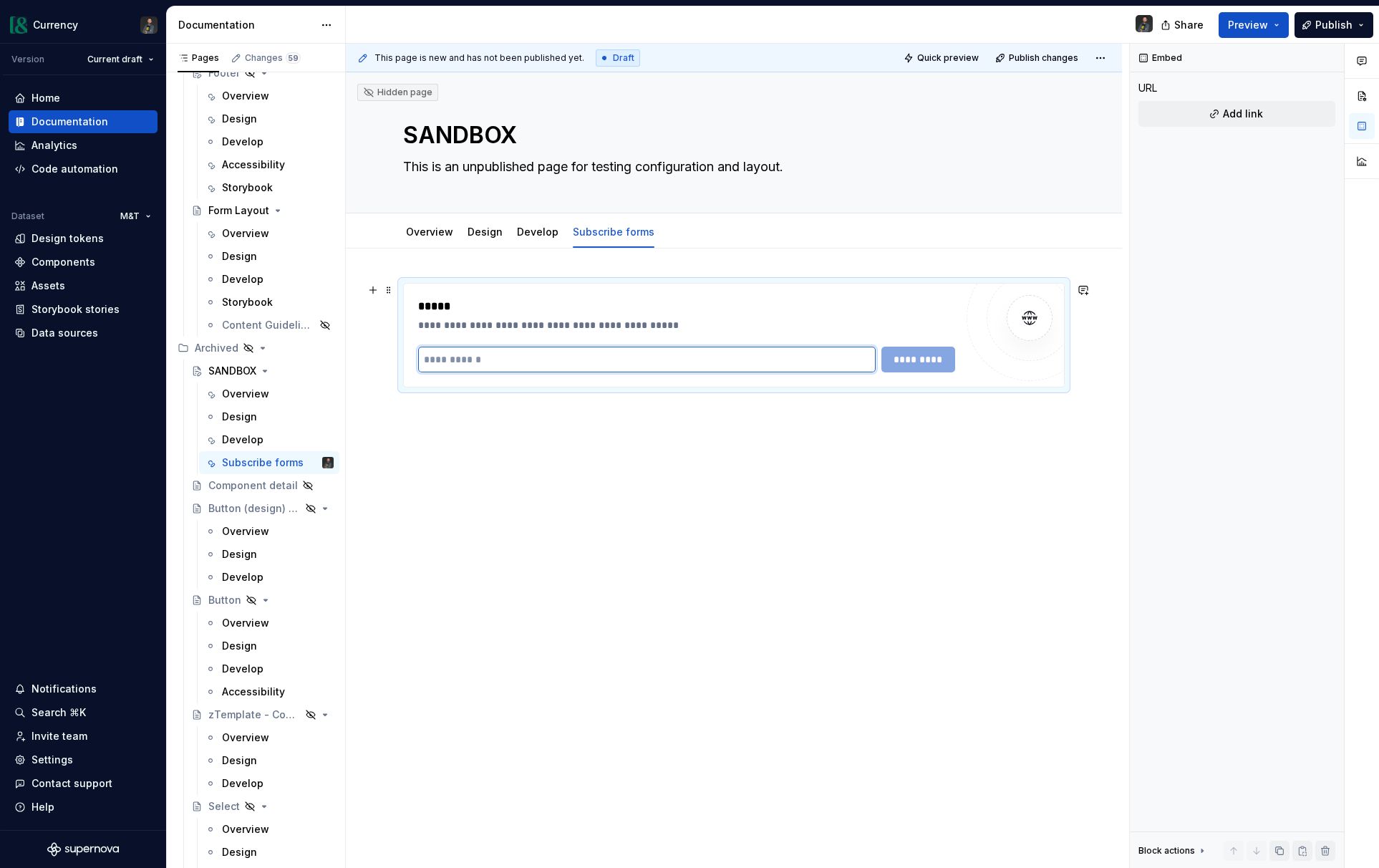
drag, startPoint x: 474, startPoint y: 356, endPoint x: 497, endPoint y: 380, distance: 33.2
click at [474, 356] on input "text" at bounding box center [646, 360] width 458 height 26
click at [387, 289] on span at bounding box center [389, 290] width 11 height 20
click at [473, 499] on div "**********" at bounding box center [734, 457] width 776 height 416
click at [470, 426] on div "**********" at bounding box center [734, 457] width 776 height 416
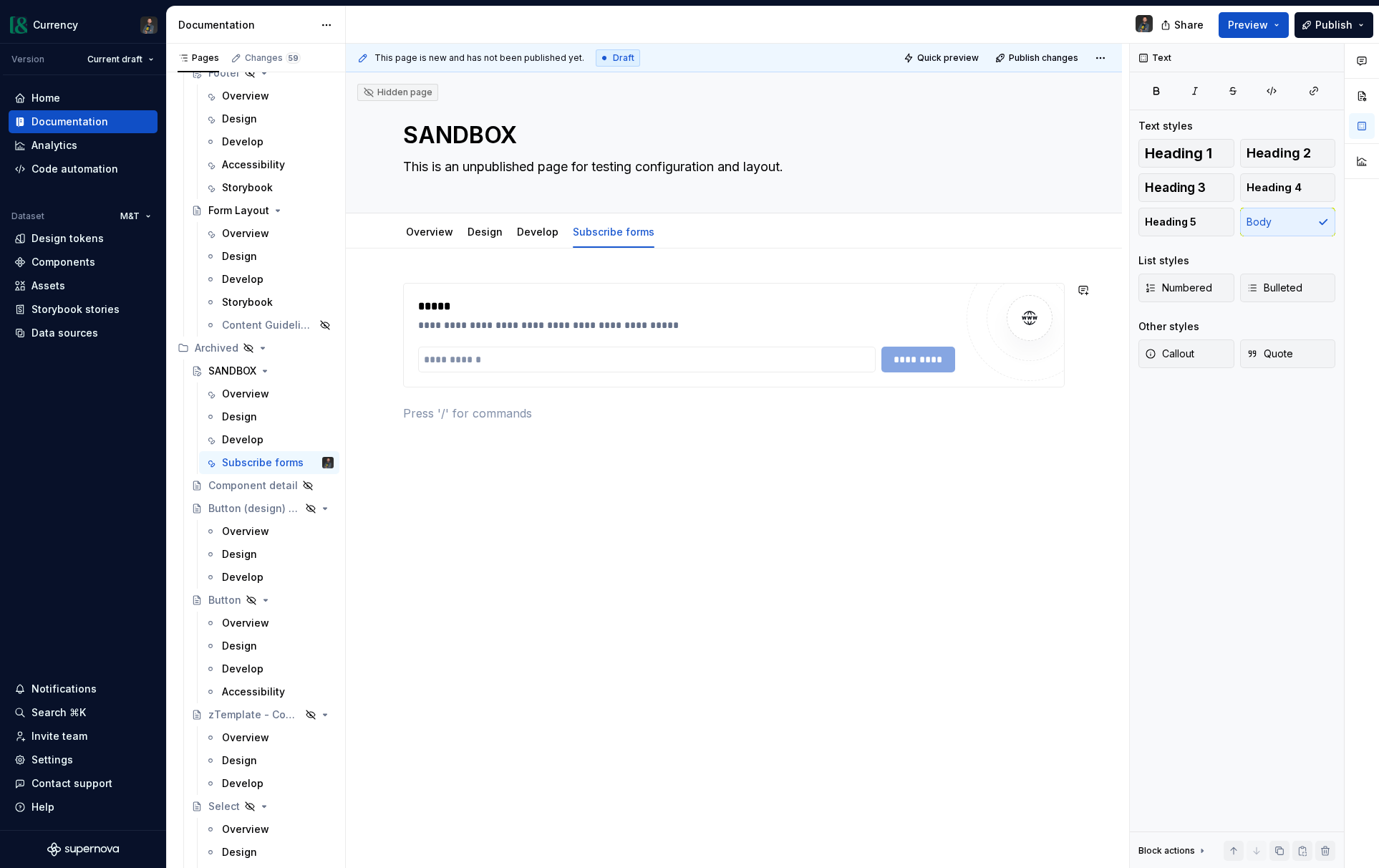
type textarea "*"
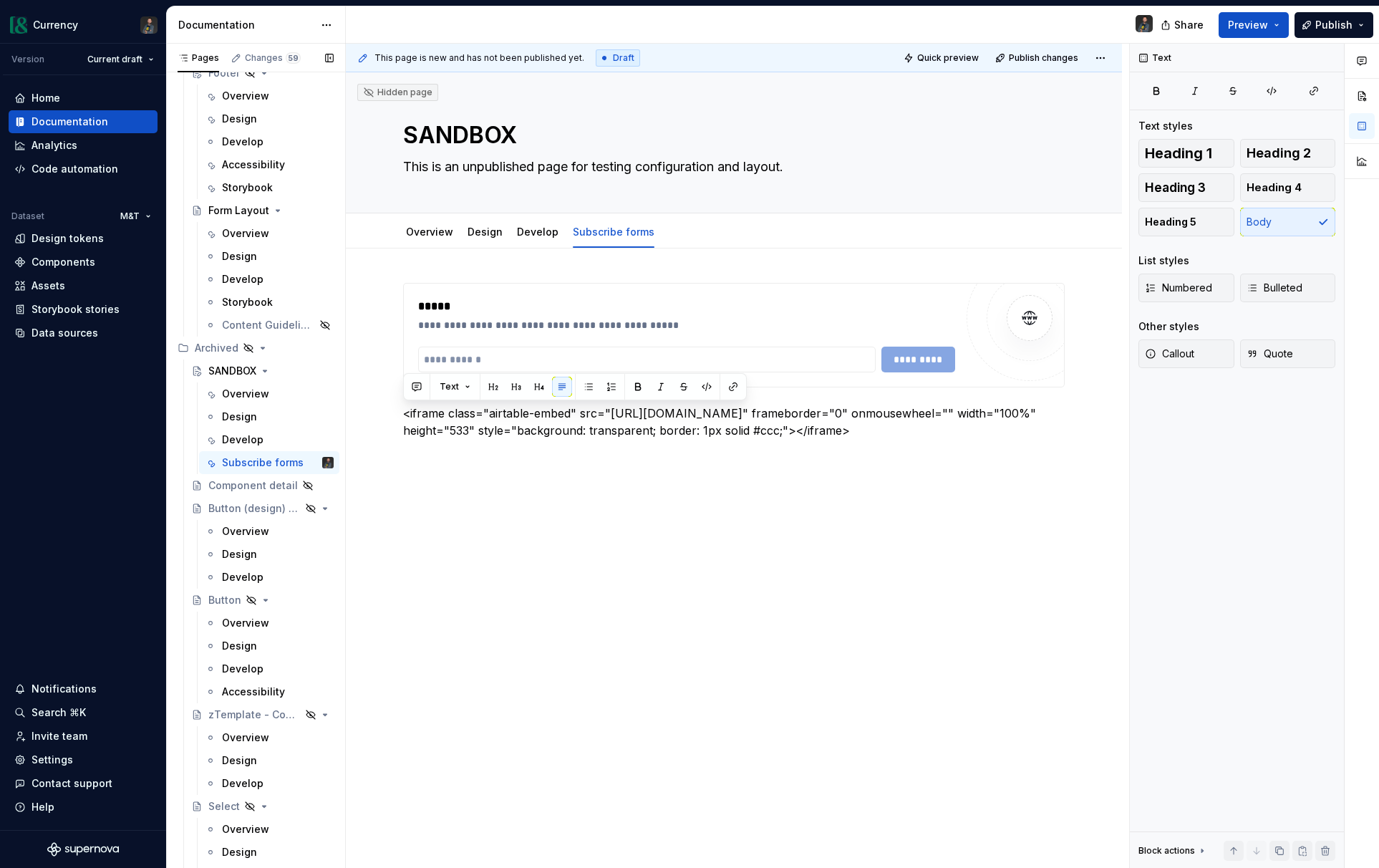
drag, startPoint x: 511, startPoint y: 452, endPoint x: 344, endPoint y: 406, distance: 173.2
click at [344, 406] on div "Pages Changes 59 Add Accessibility guide for tree Page tree. Navigate the tree …" at bounding box center [773, 459] width 1212 height 831
click at [531, 439] on p "<iframe class="airtable-embed" src="[URL][DOMAIN_NAME]" frameborder="0" onmouse…" at bounding box center [733, 421] width 661 height 34
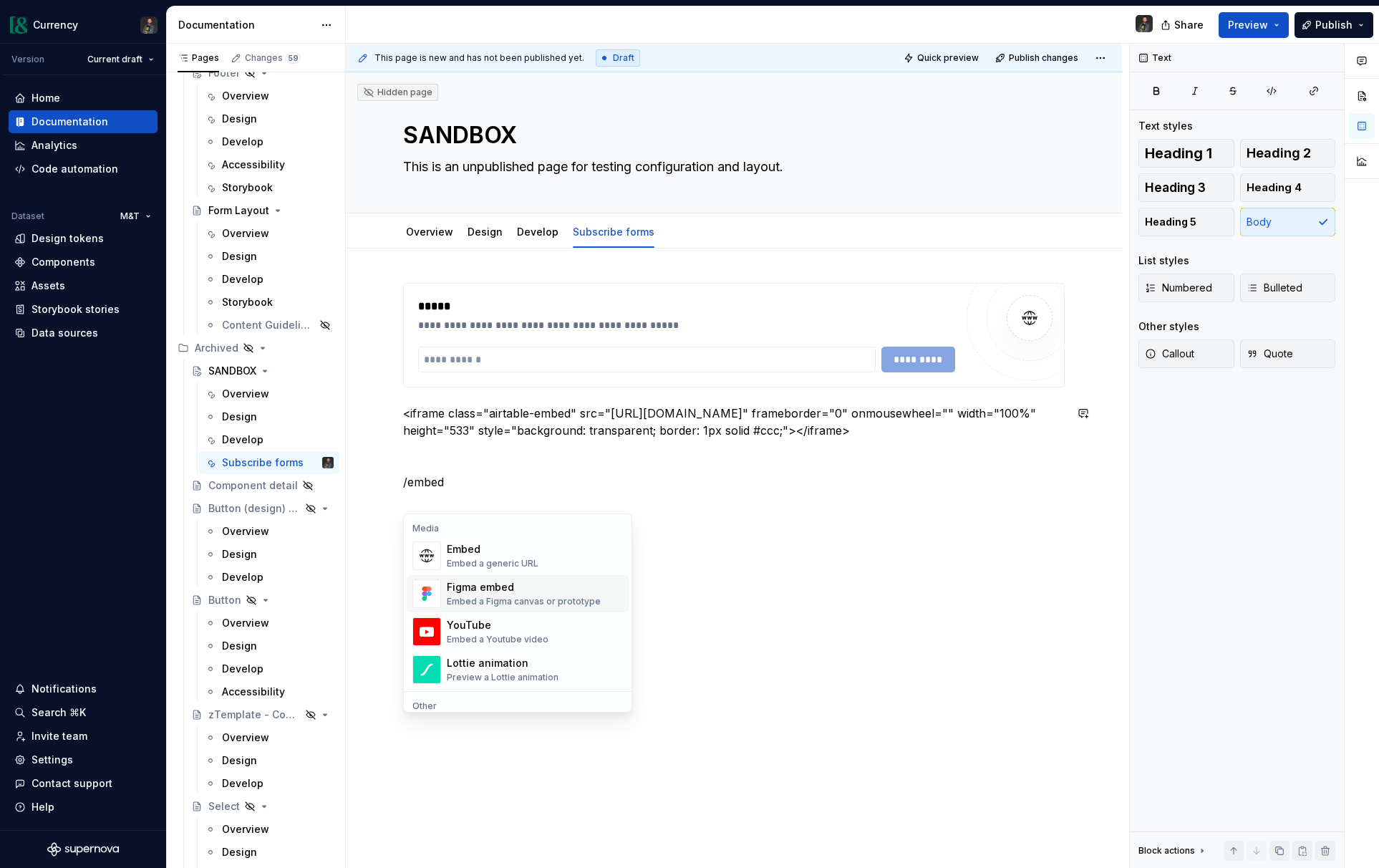
scroll to position [43, 0]
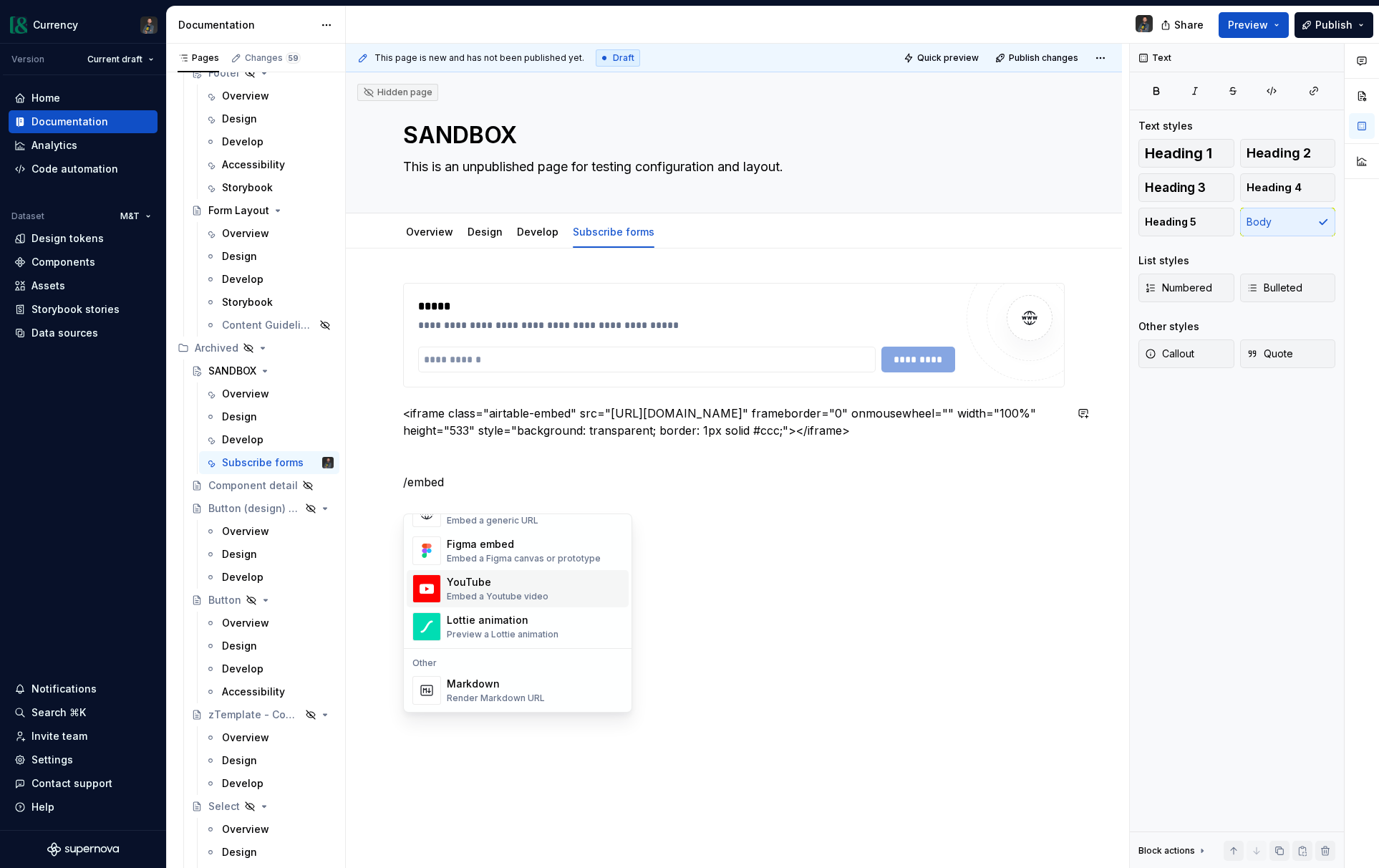
drag, startPoint x: 470, startPoint y: 503, endPoint x: 463, endPoint y: 495, distance: 10.6
click at [470, 490] on p "/embed" at bounding box center [733, 482] width 661 height 17
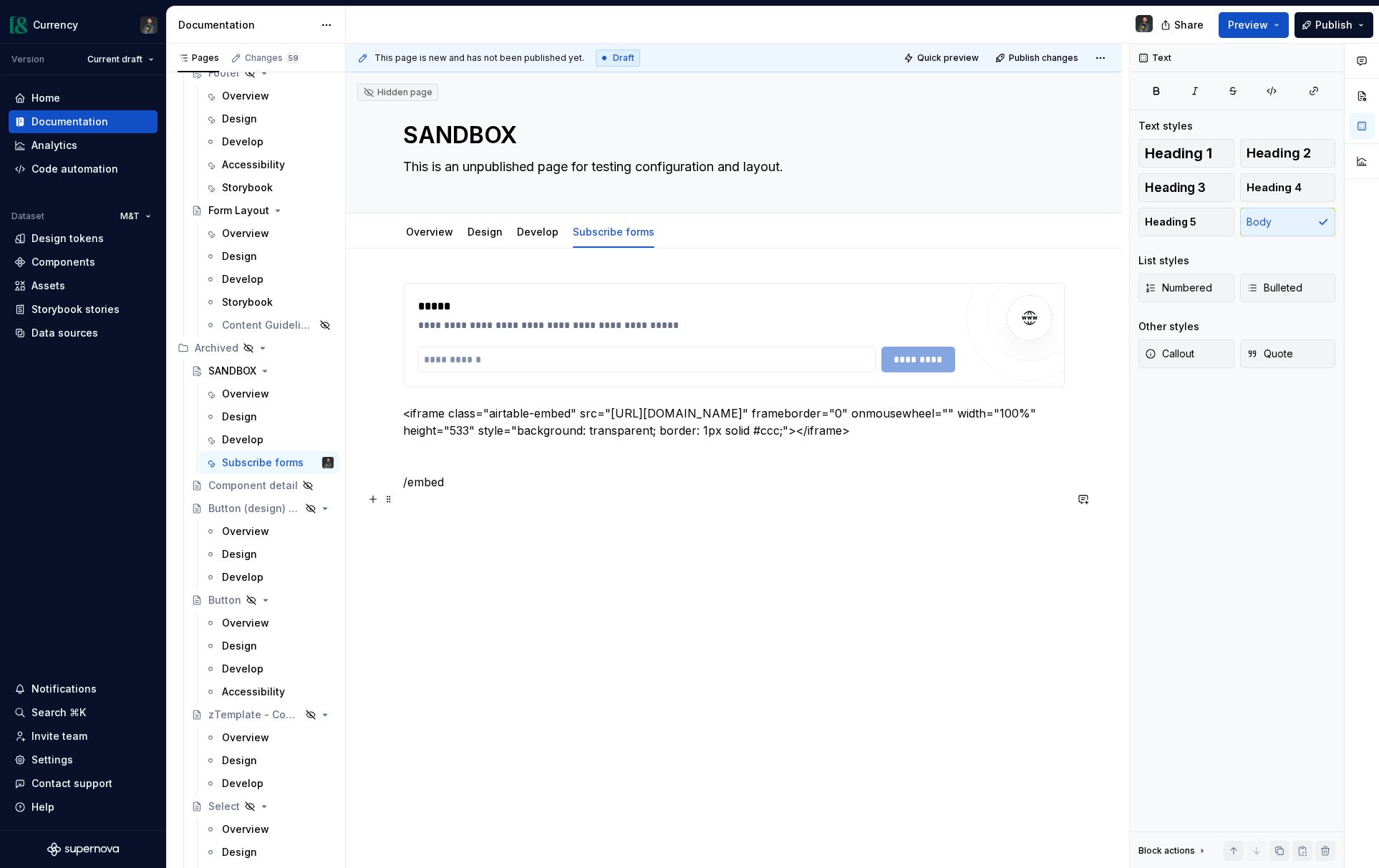
click at [455, 490] on p "/embed" at bounding box center [733, 482] width 661 height 17
click at [509, 439] on p "<iframe class="airtable-embed" src="[URL][DOMAIN_NAME]" frameborder="0" onmouse…" at bounding box center [733, 421] width 661 height 34
click at [440, 368] on input "text" at bounding box center [646, 360] width 458 height 26
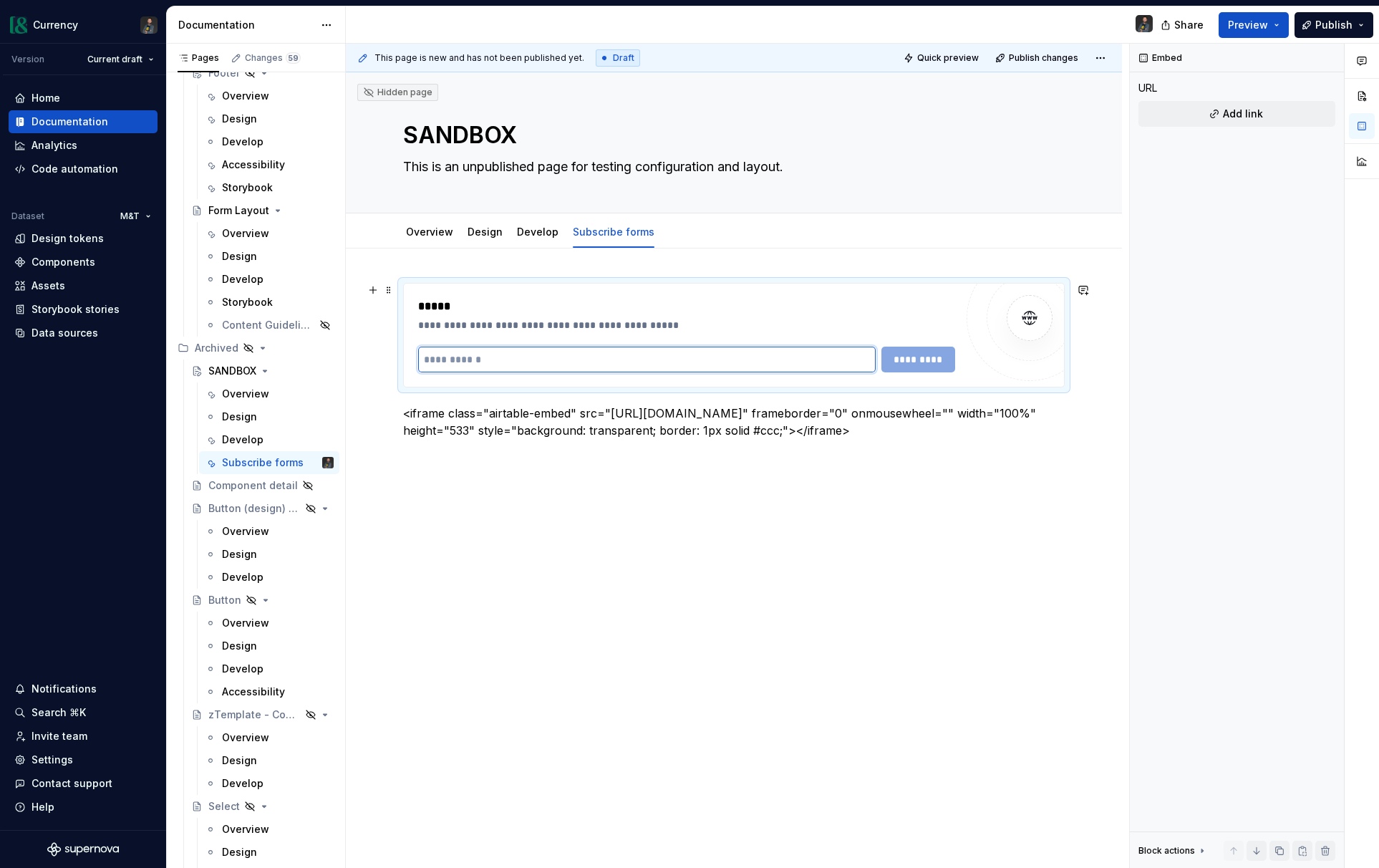
click at [454, 360] on input "text" at bounding box center [646, 360] width 458 height 26
paste input "**********"
type input "**********"
click at [947, 353] on span "*********" at bounding box center [919, 360] width 56 height 14
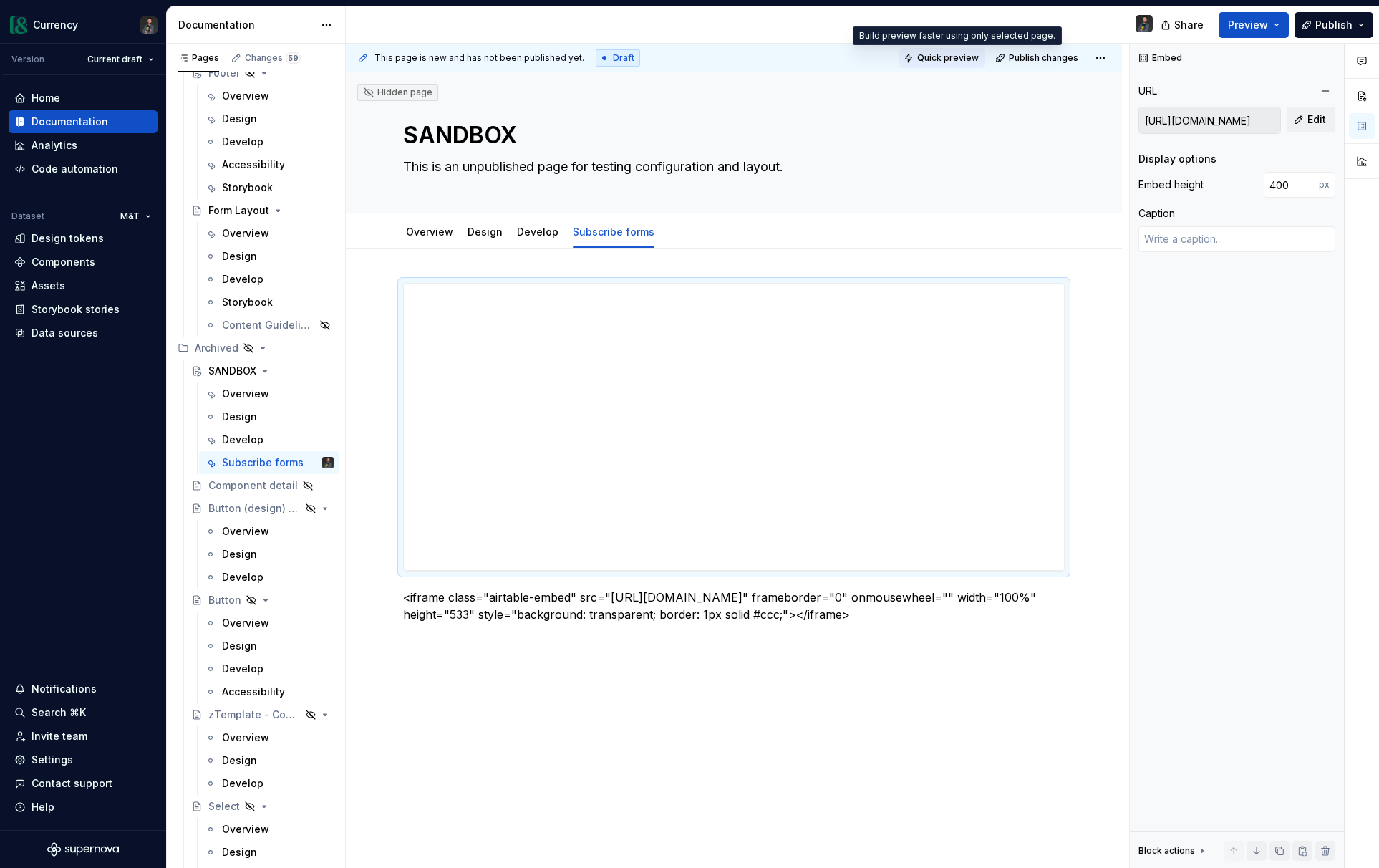
click at [958, 55] on span "Quick preview" at bounding box center [948, 58] width 62 height 11
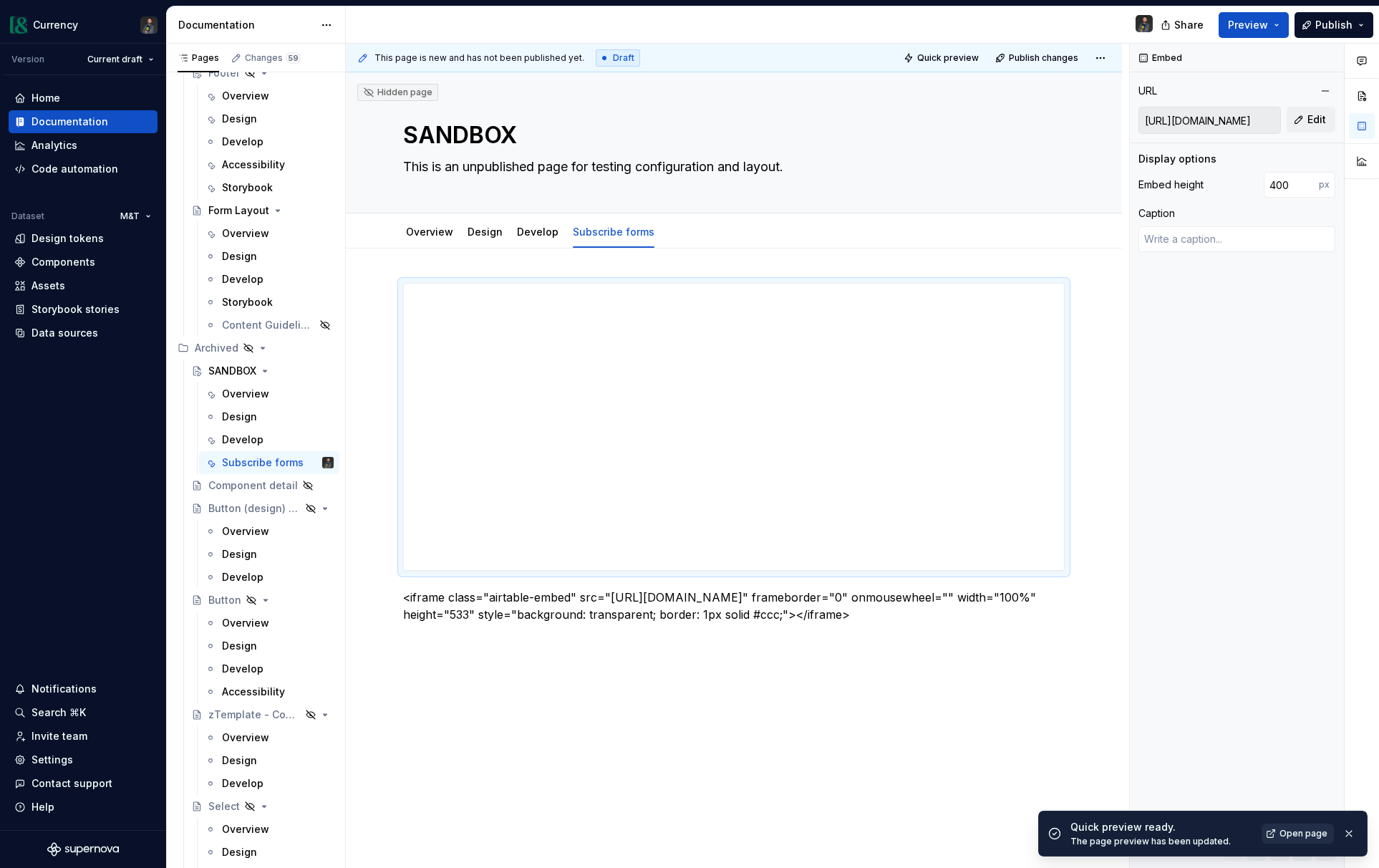
click at [1293, 835] on span "Open page" at bounding box center [1304, 834] width 48 height 11
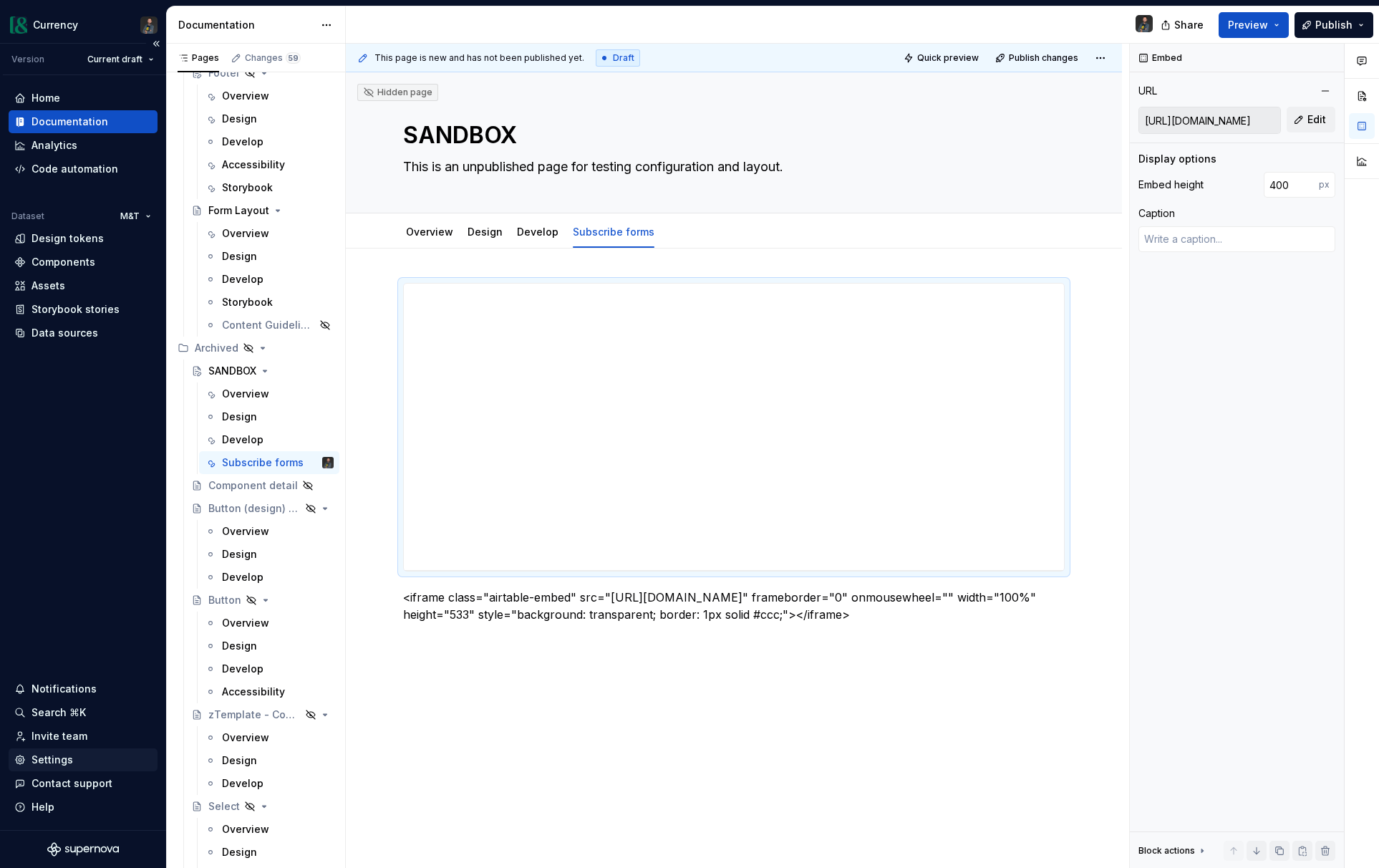
type textarea "*"
click at [50, 754] on div "Settings" at bounding box center [52, 760] width 42 height 14
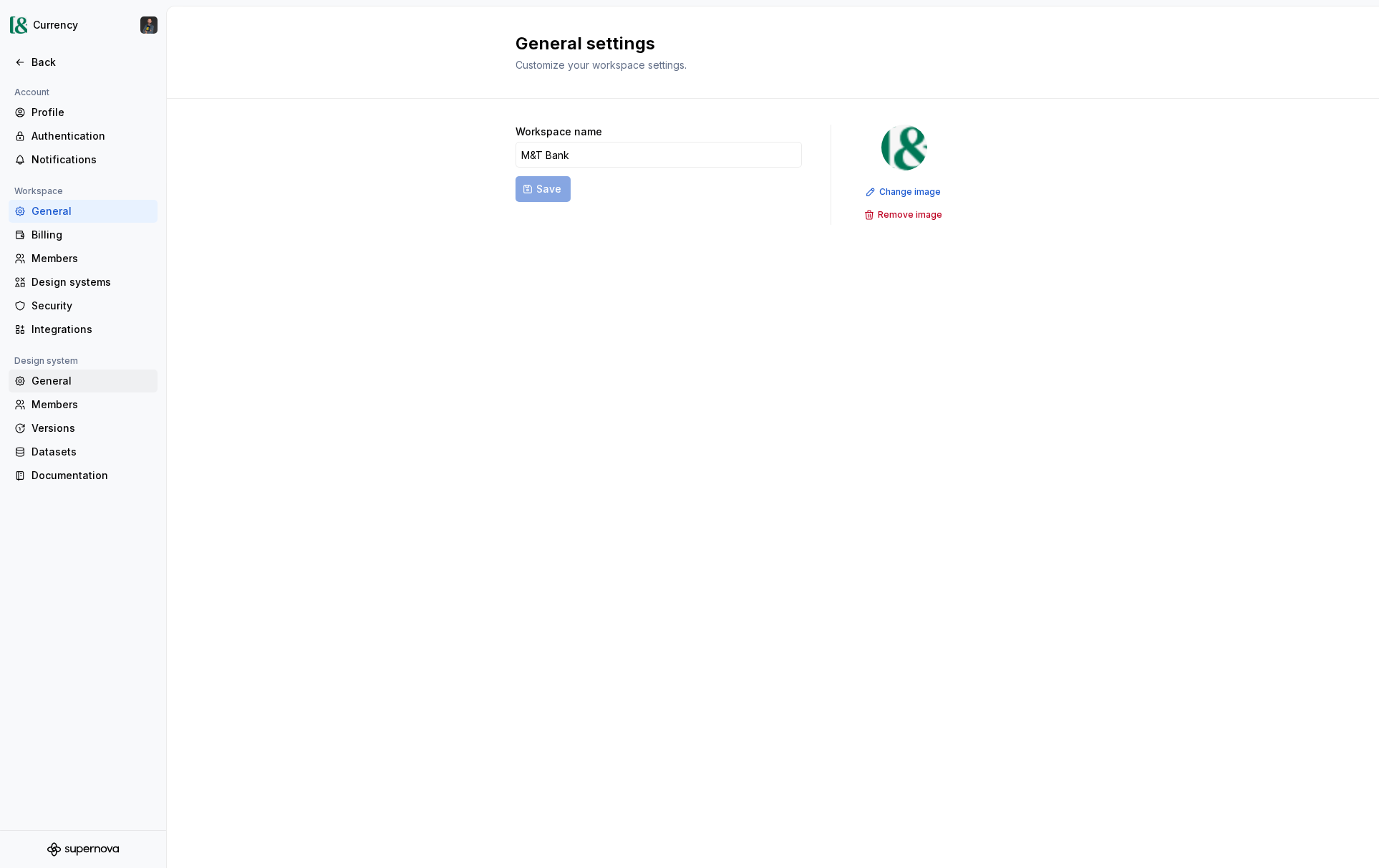
click at [58, 376] on div "General" at bounding box center [92, 381] width 121 height 14
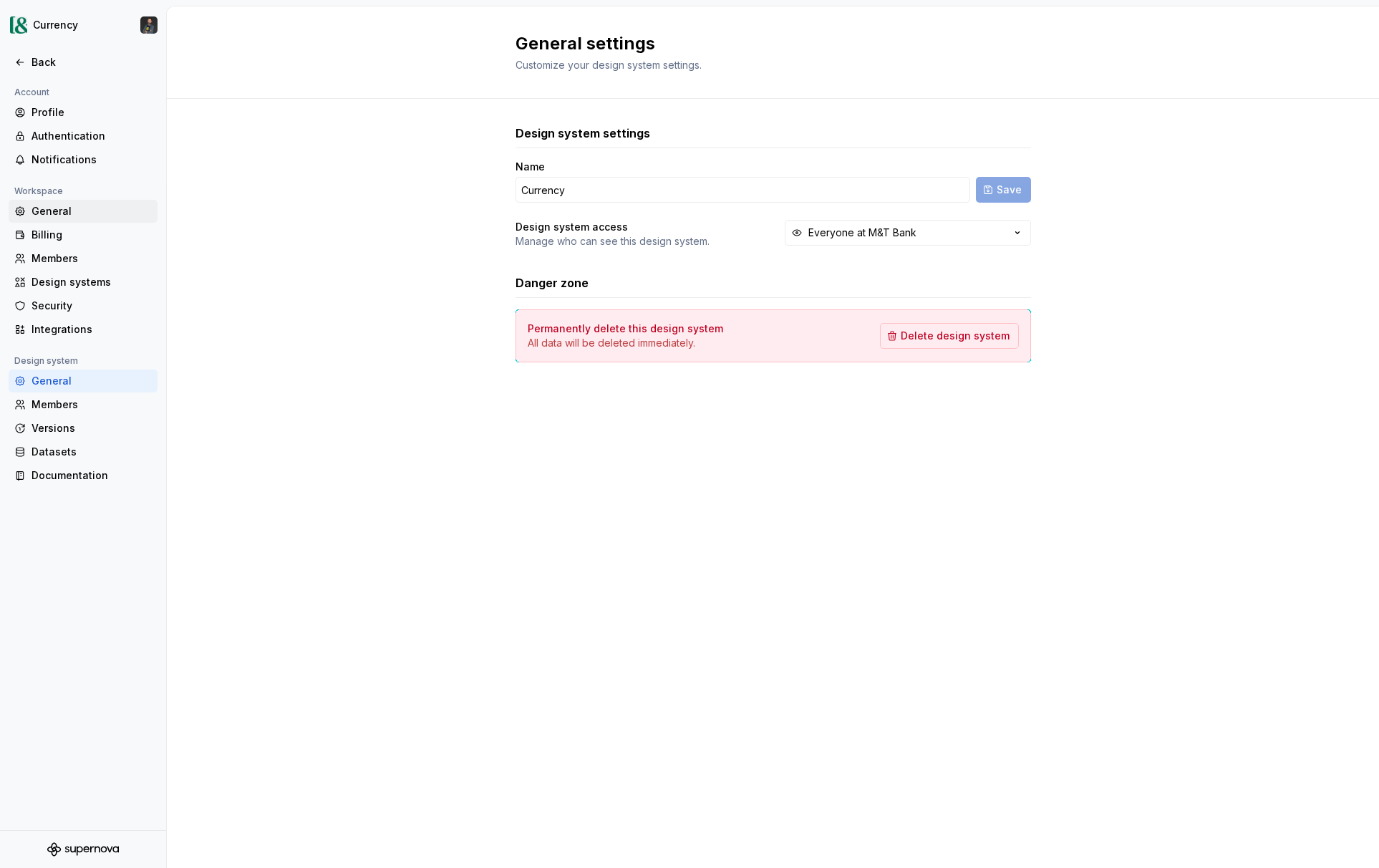
click at [62, 210] on div "General" at bounding box center [92, 211] width 121 height 14
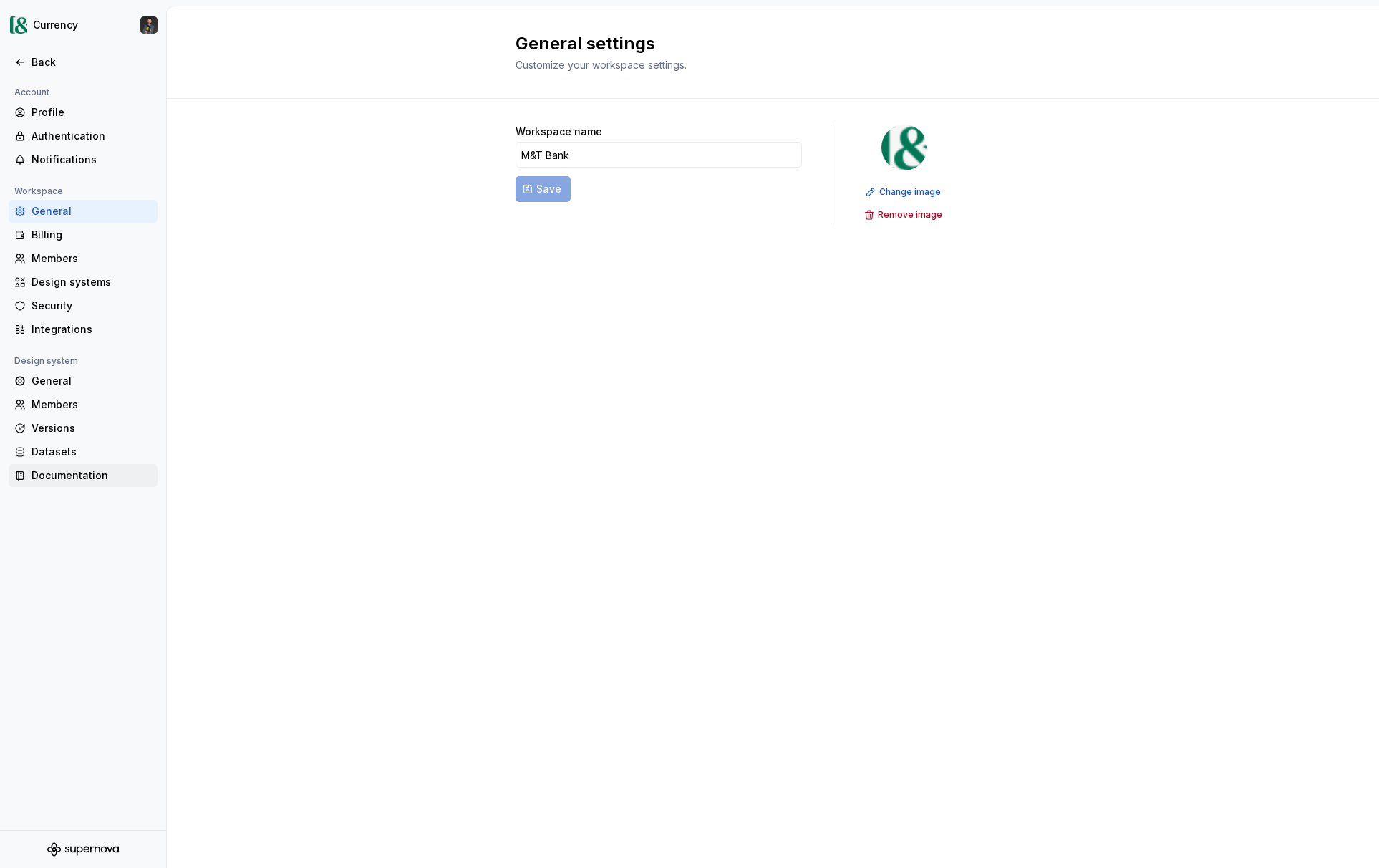
click at [73, 477] on div "Documentation" at bounding box center [92, 475] width 121 height 14
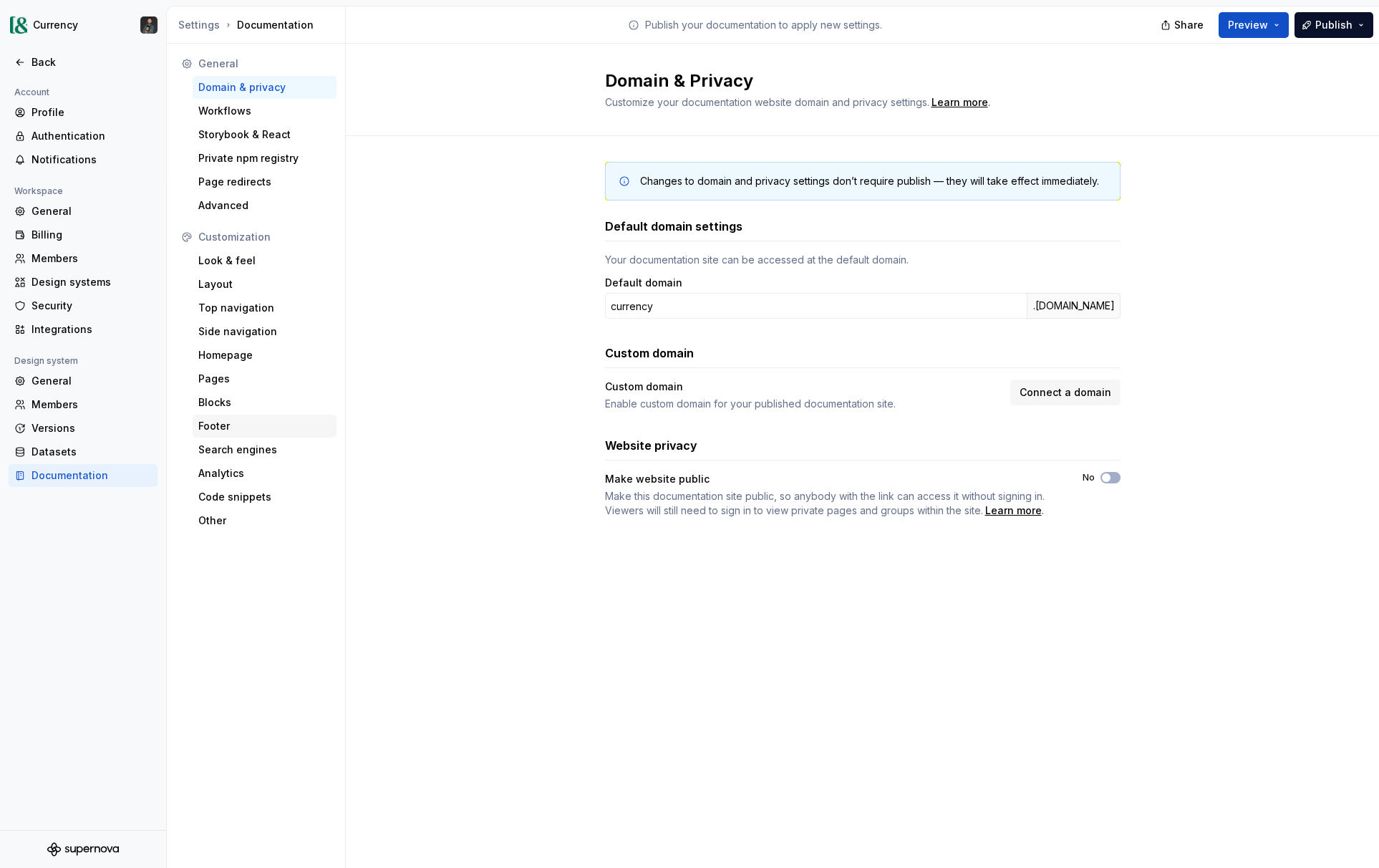
click at [218, 430] on div "Footer" at bounding box center [264, 426] width 132 height 14
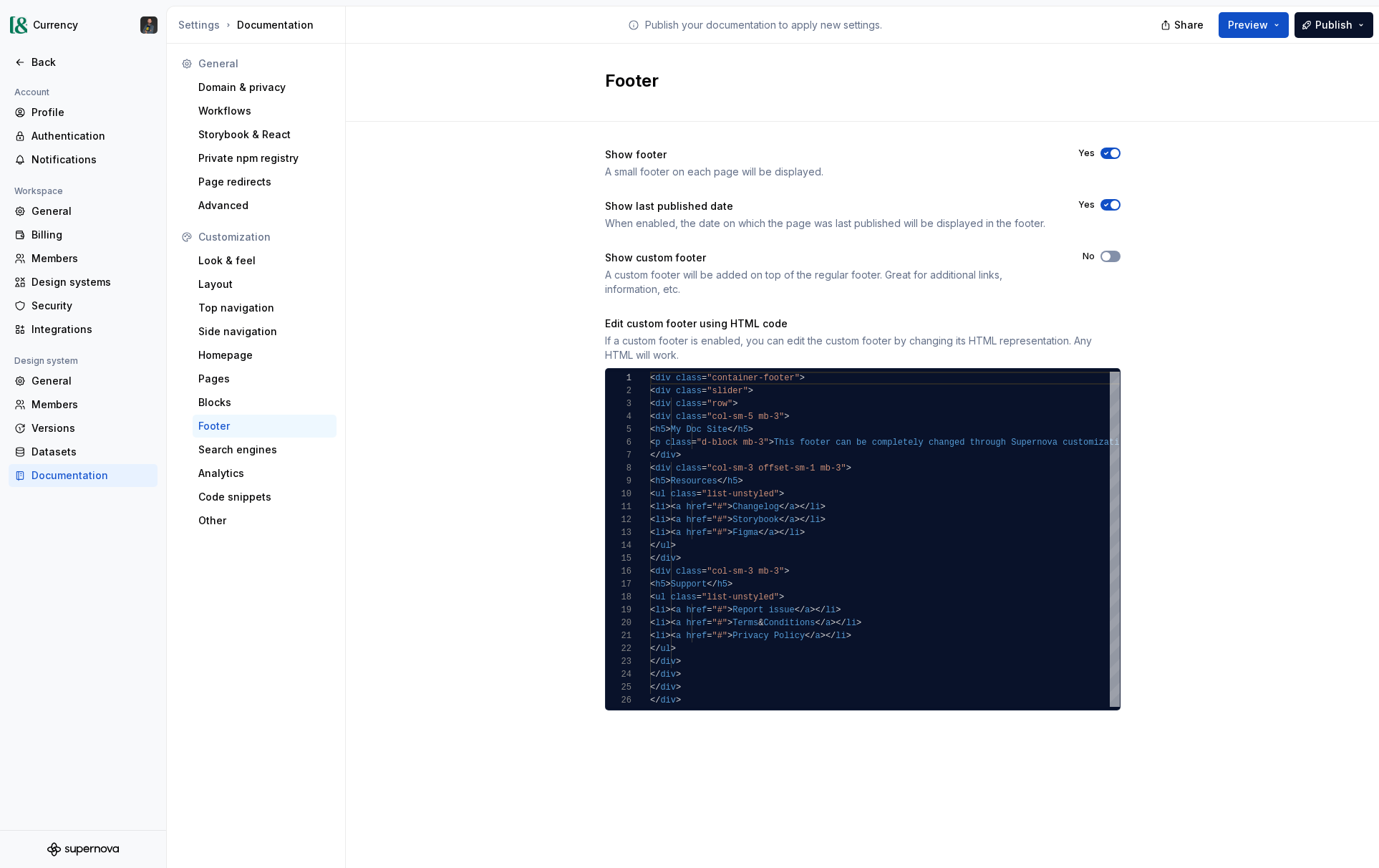
click at [1113, 257] on button "No" at bounding box center [1111, 256] width 20 height 11
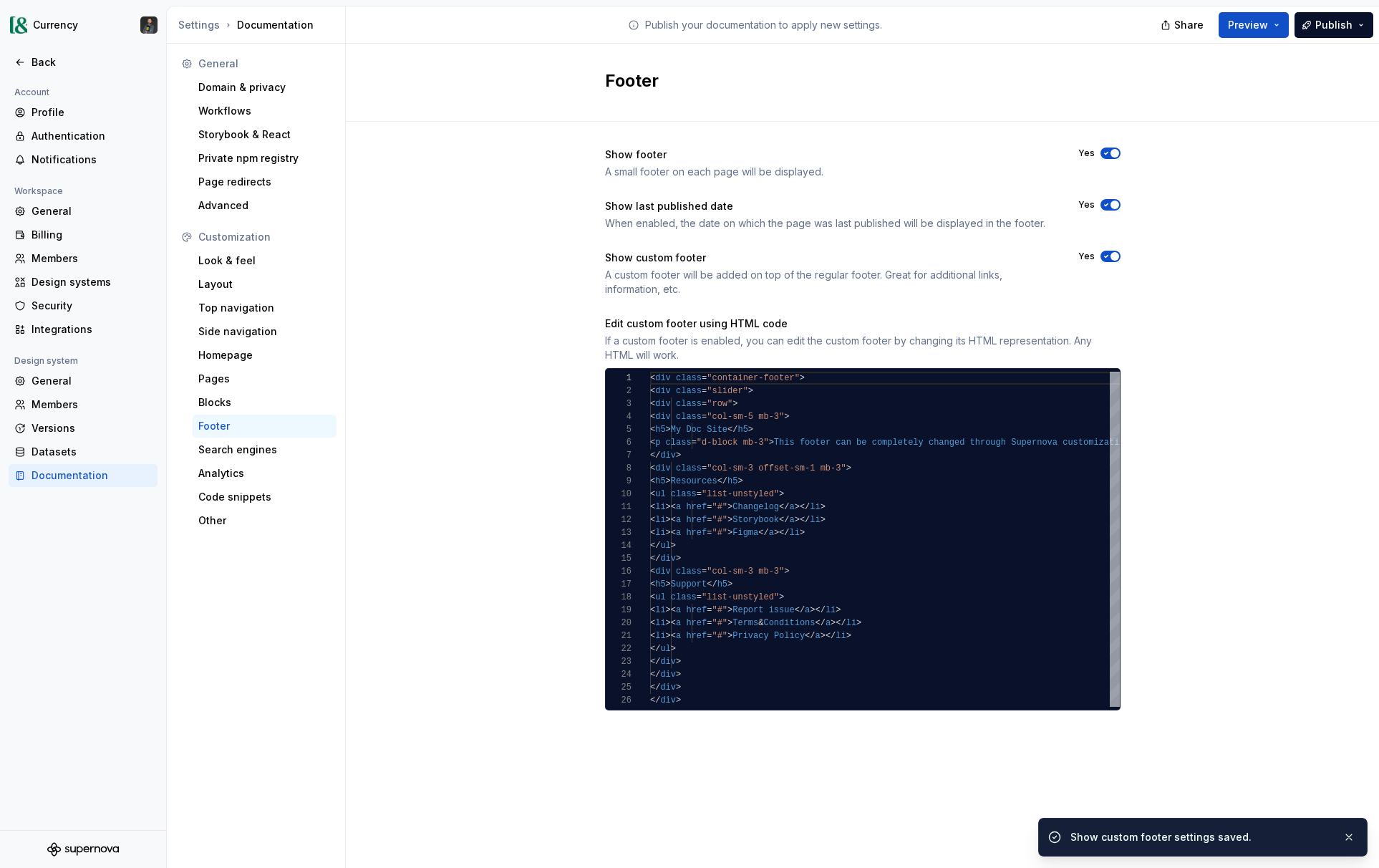
click at [1108, 252] on icon "button" at bounding box center [1107, 256] width 11 height 9
